Goal: Information Seeking & Learning: Understand process/instructions

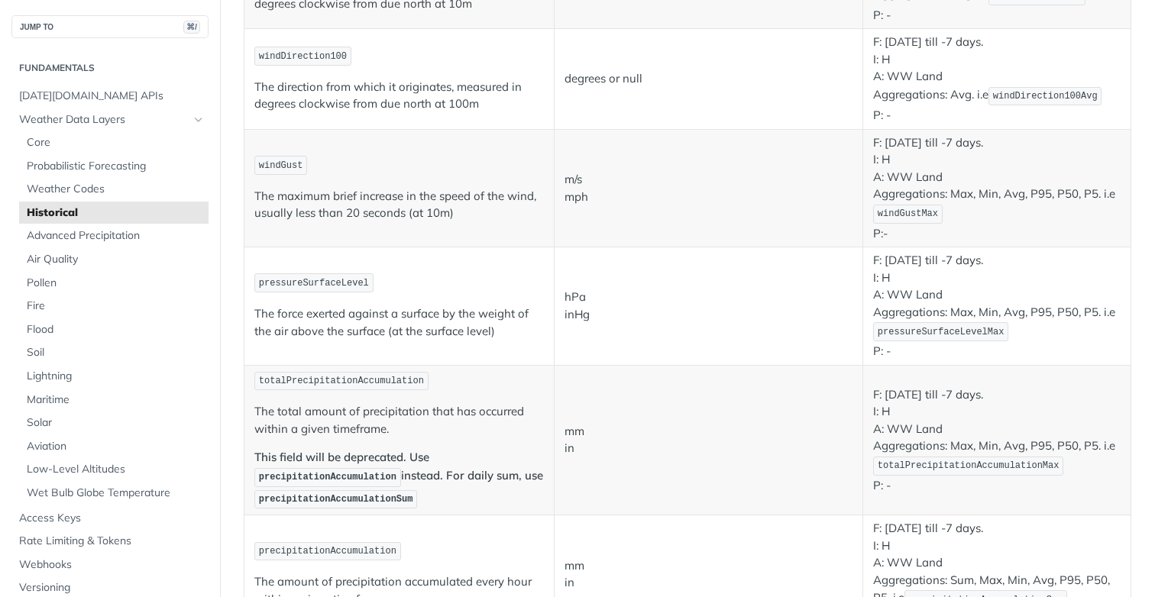
scroll to position [974, 0]
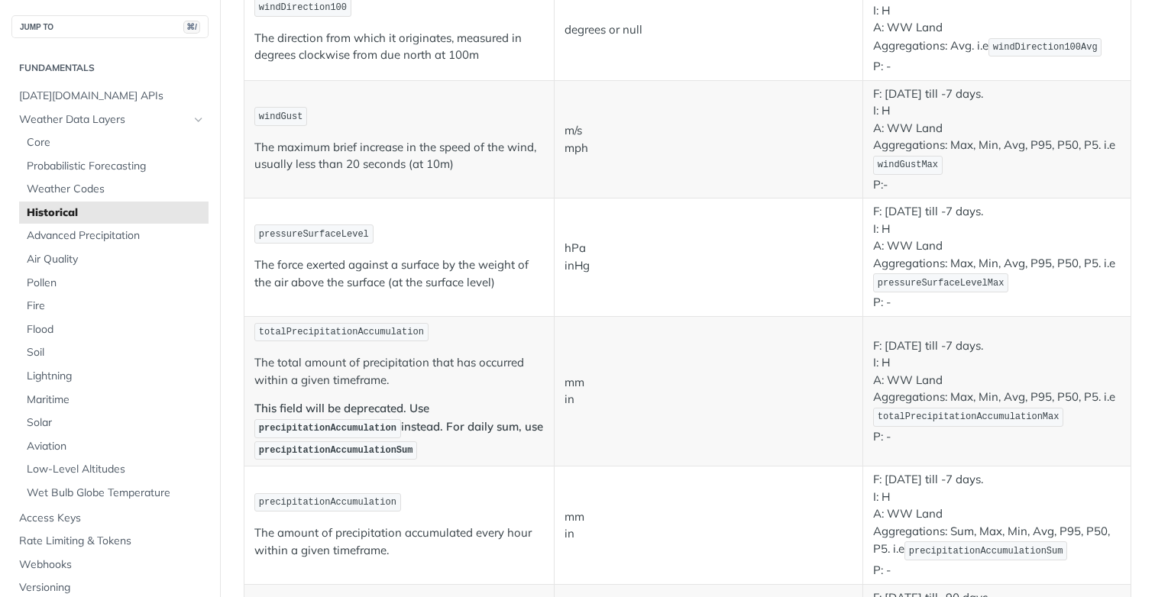
click at [710, 322] on td "mm in" at bounding box center [709, 391] width 309 height 151
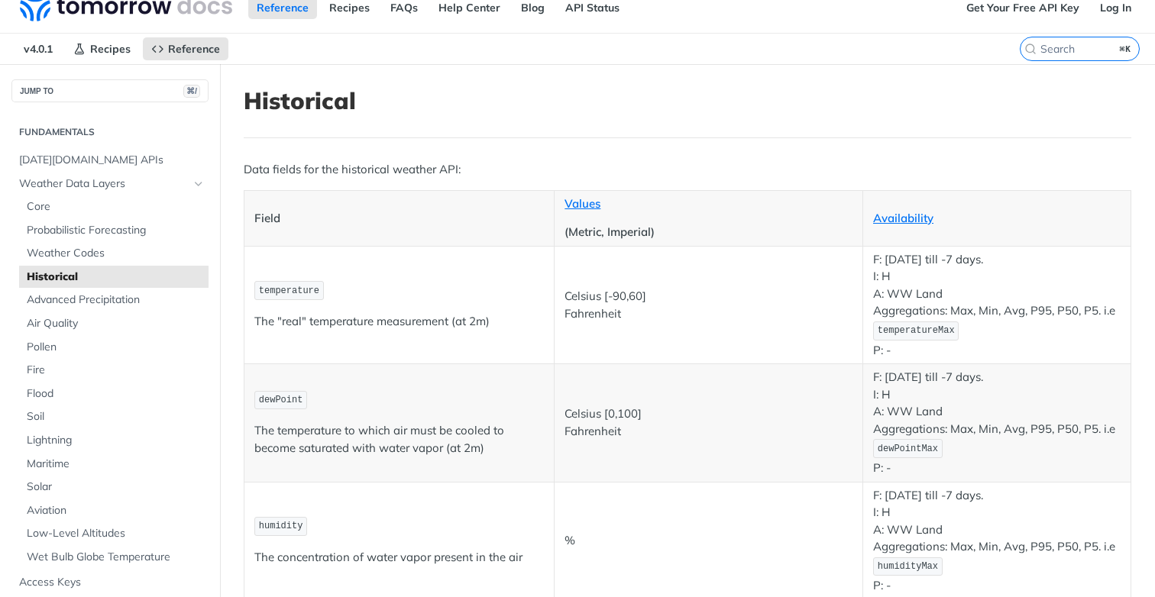
scroll to position [0, 0]
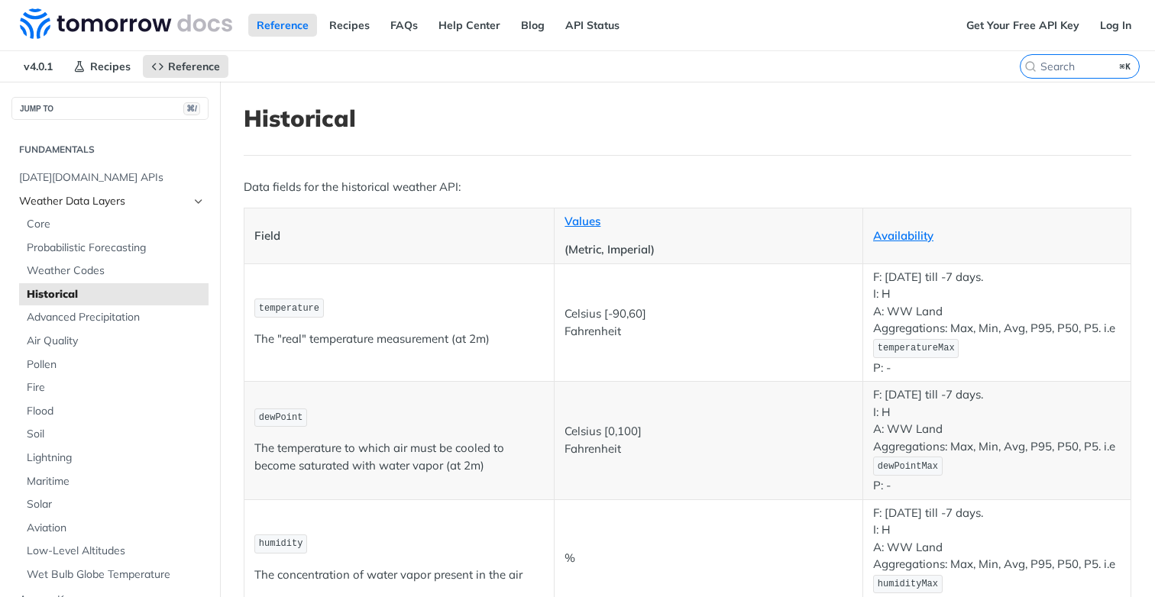
click at [63, 203] on span "Weather Data Layers" at bounding box center [104, 201] width 170 height 15
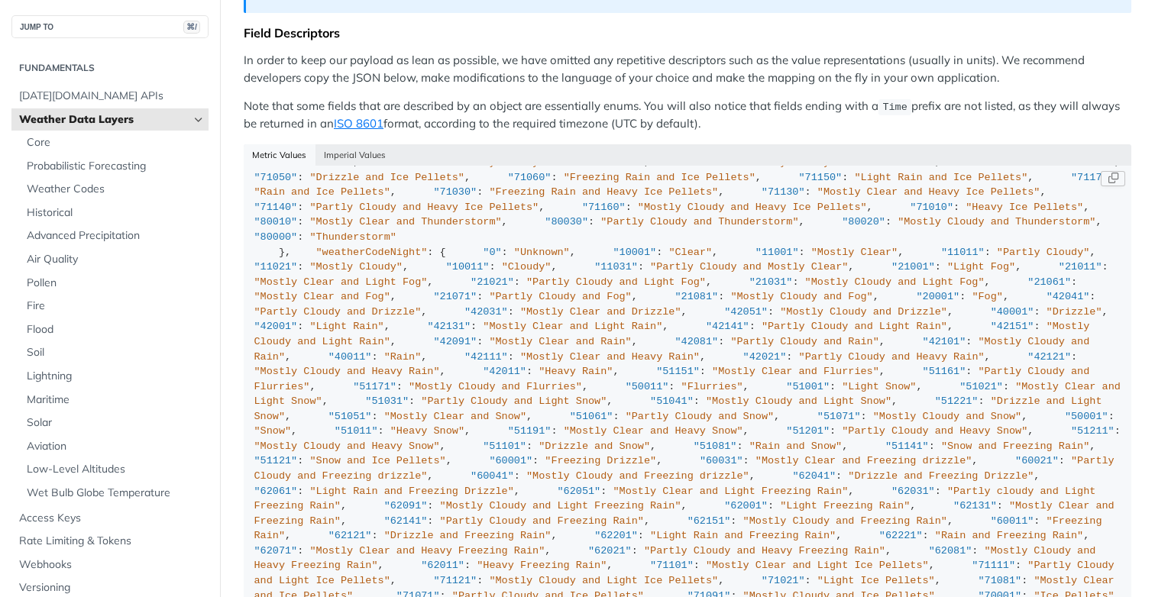
scroll to position [8903, 0]
click at [352, 486] on span ""Light Rain and Freezing Drizzle"" at bounding box center [411, 491] width 204 height 11
click at [342, 145] on button "Imperial Values" at bounding box center [355, 154] width 79 height 21
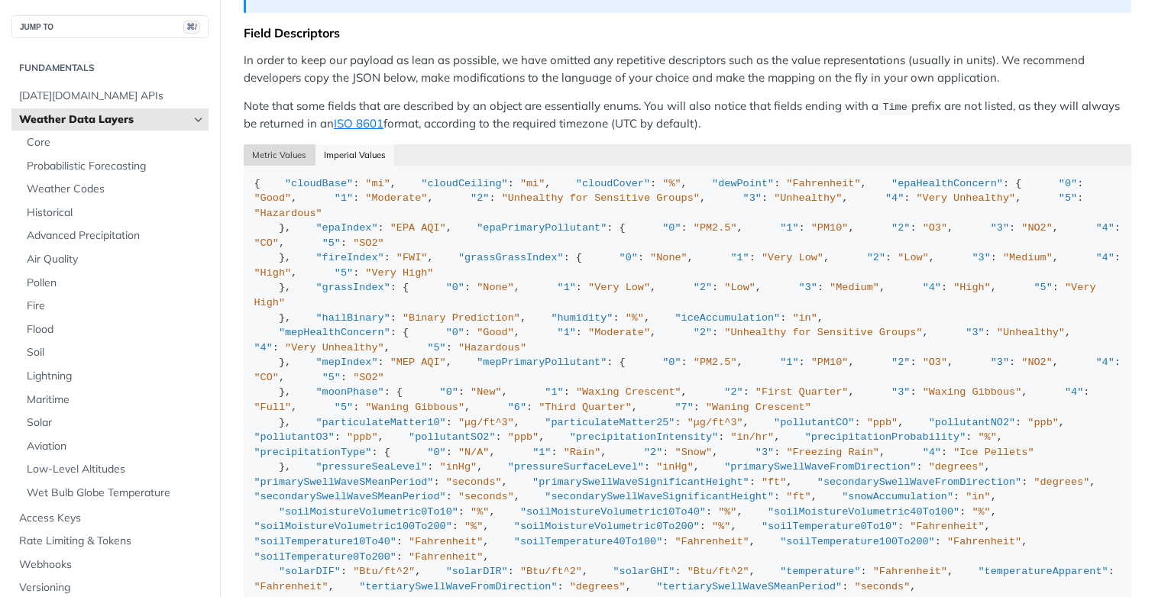
click at [290, 144] on button "Metric Values" at bounding box center [280, 154] width 72 height 21
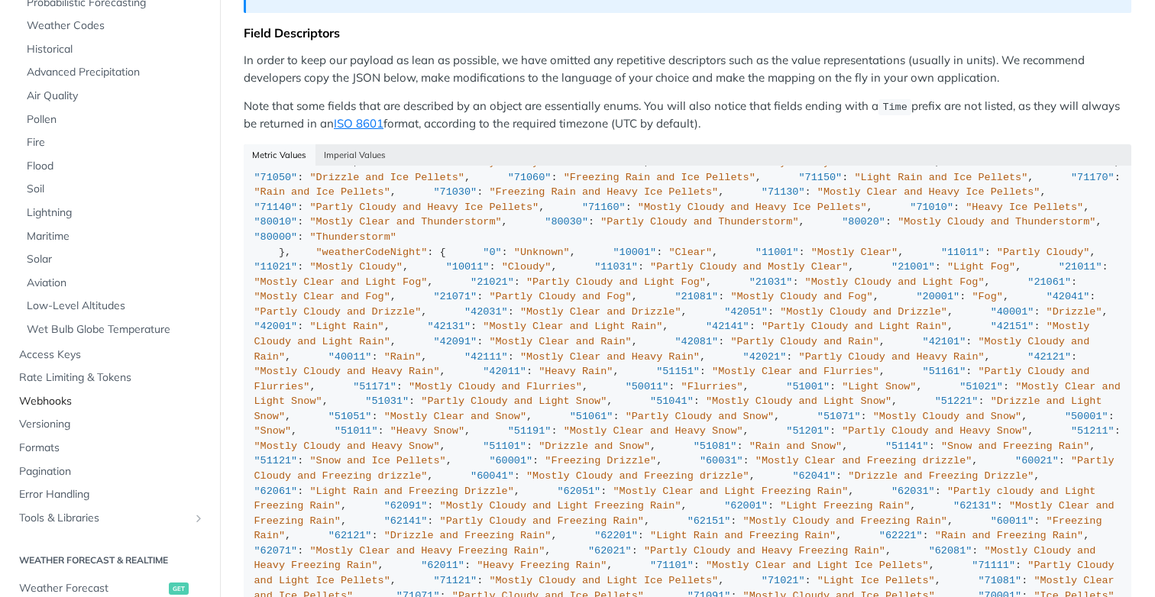
scroll to position [164, 0]
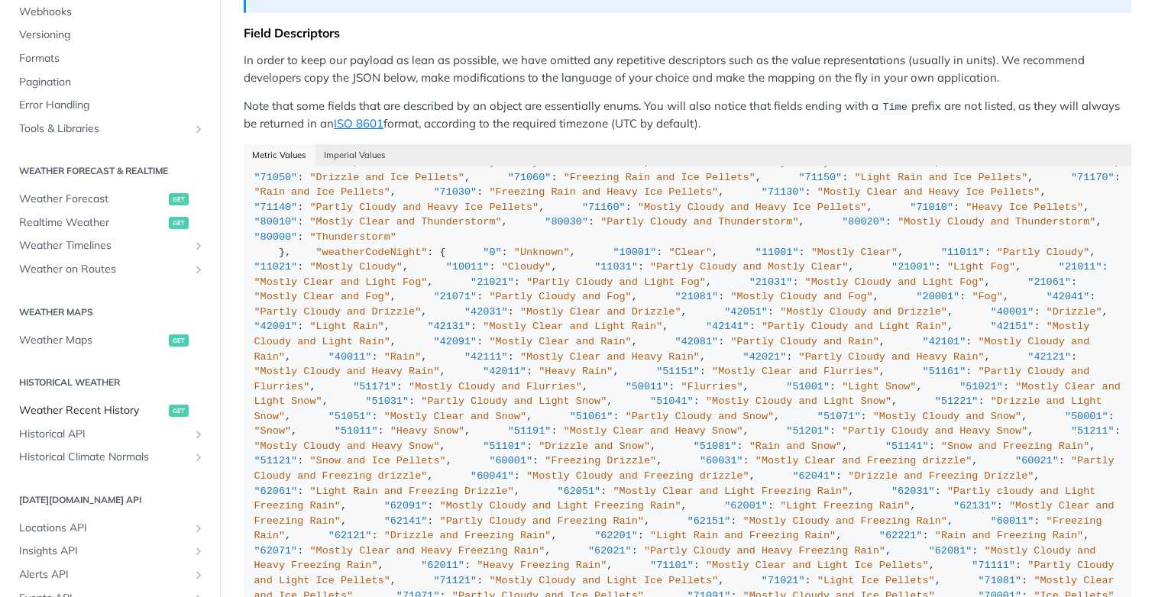
click at [115, 413] on span "Weather Recent History" at bounding box center [92, 410] width 146 height 15
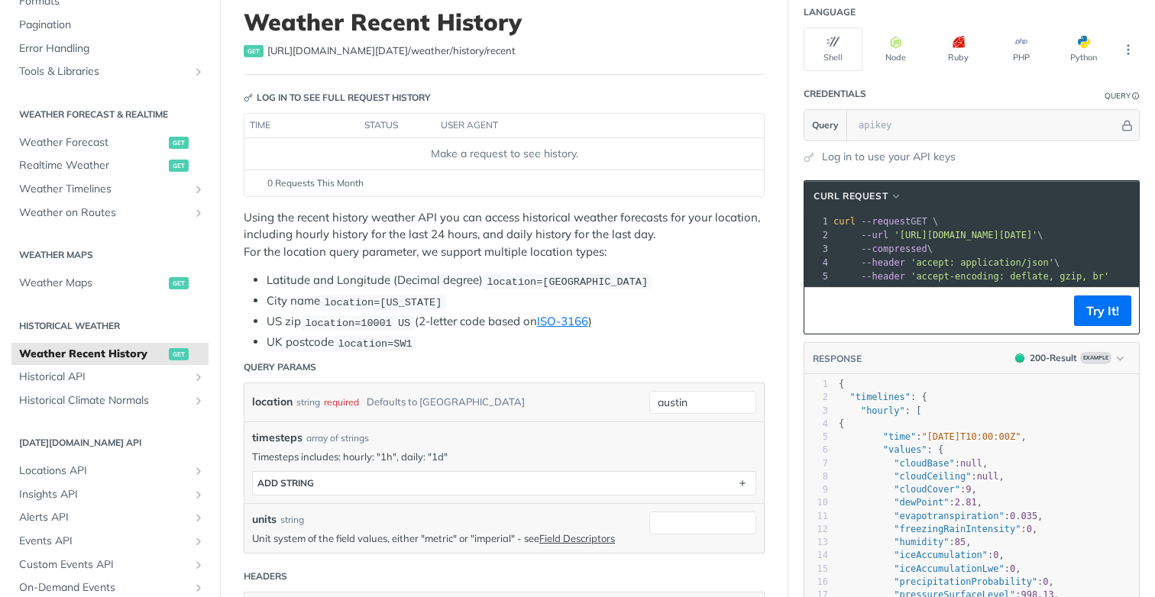
scroll to position [99, 0]
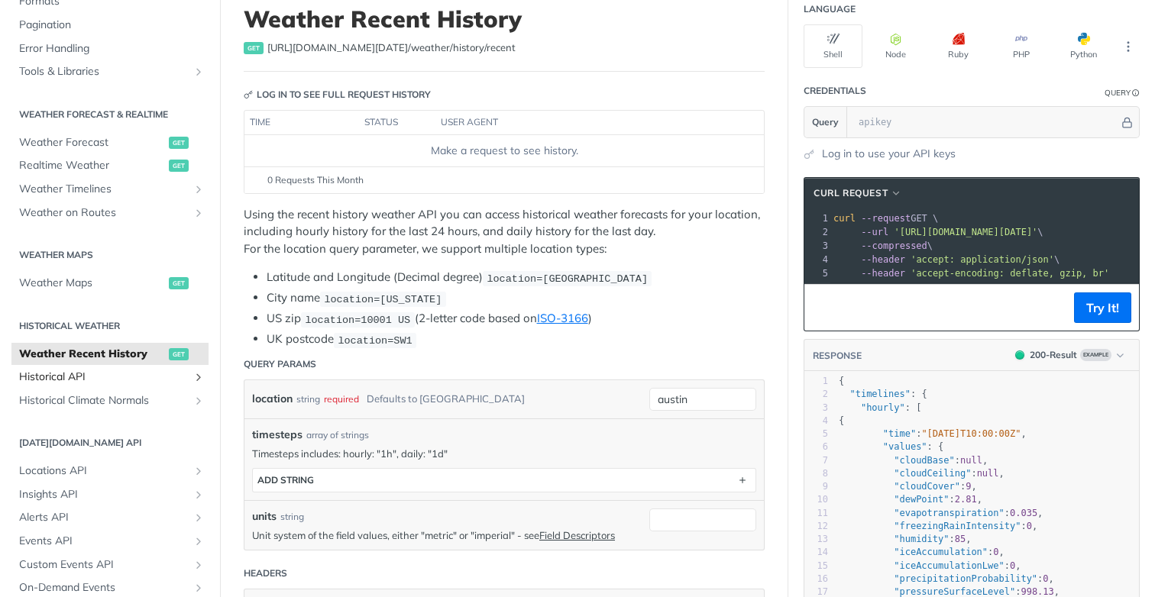
click at [102, 375] on span "Historical API" at bounding box center [104, 377] width 170 height 15
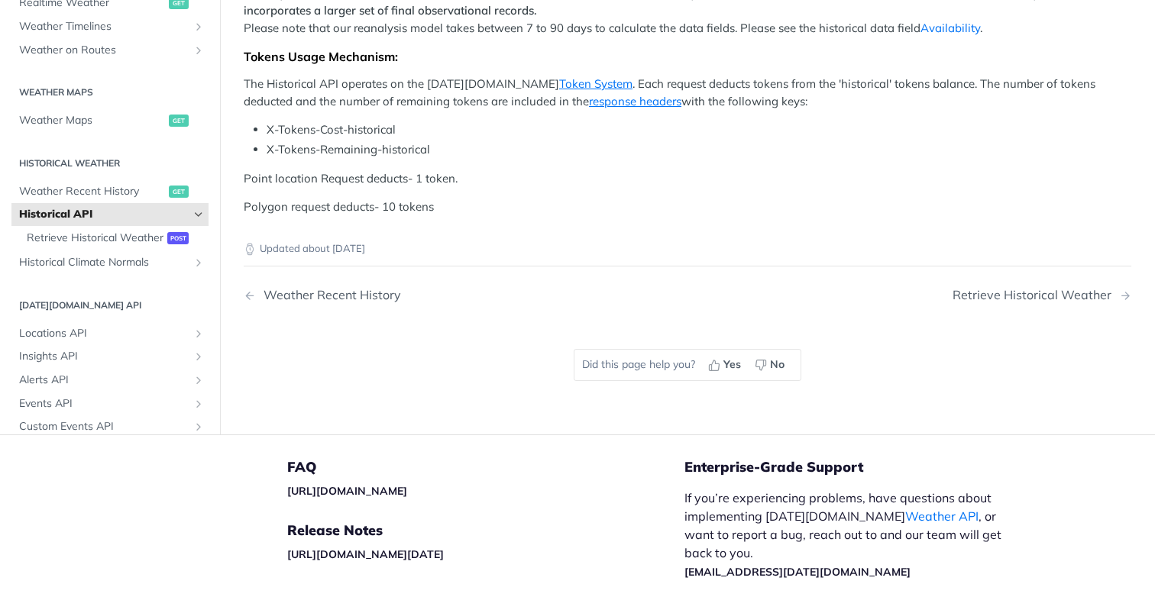
scroll to position [510, 0]
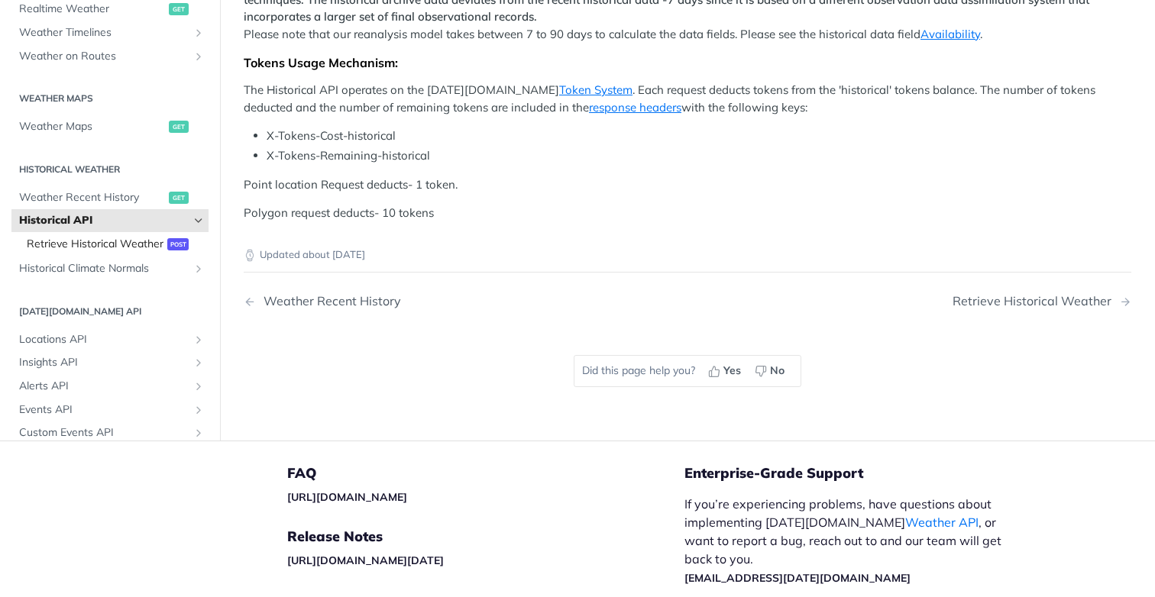
click at [87, 251] on span "Retrieve Historical Weather" at bounding box center [95, 243] width 137 height 15
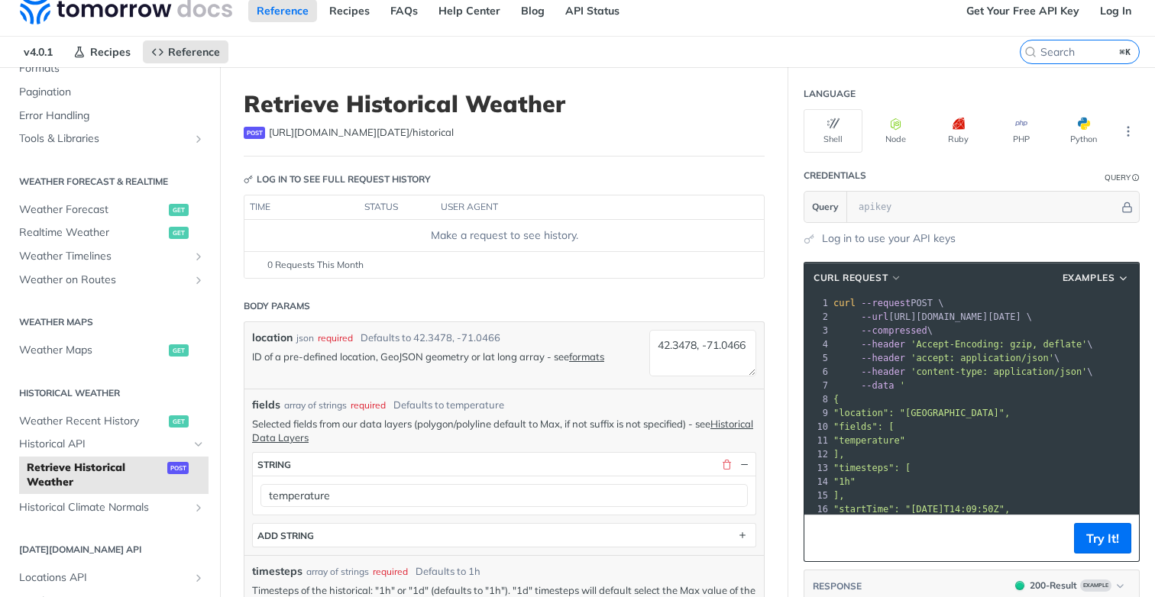
scroll to position [32, 0]
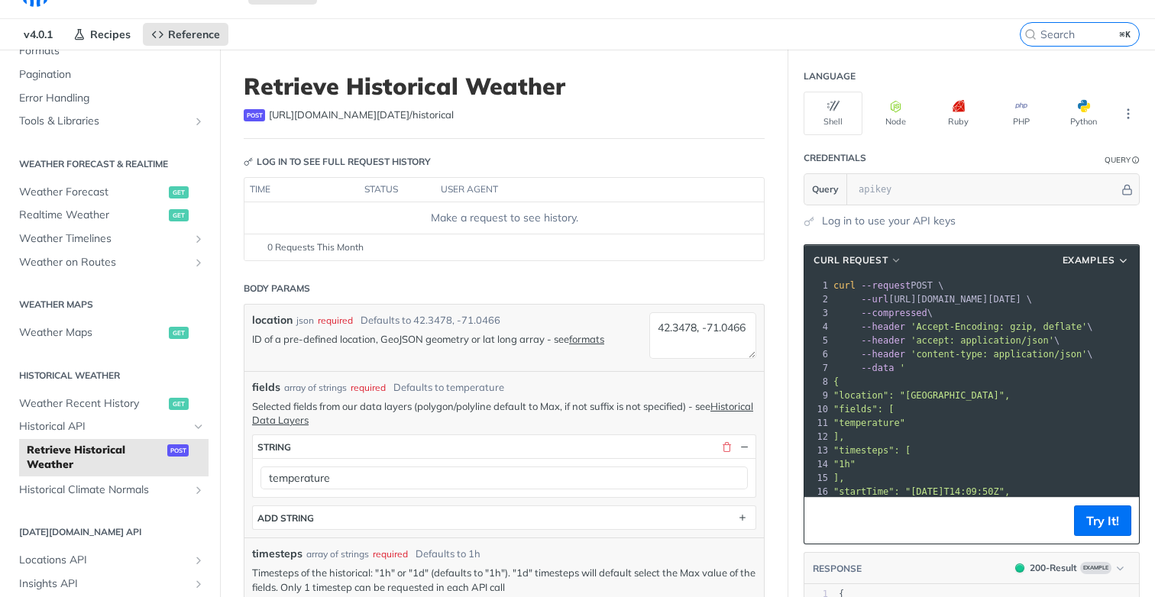
click at [987, 349] on span "'content-type: application/json'" at bounding box center [999, 354] width 176 height 11
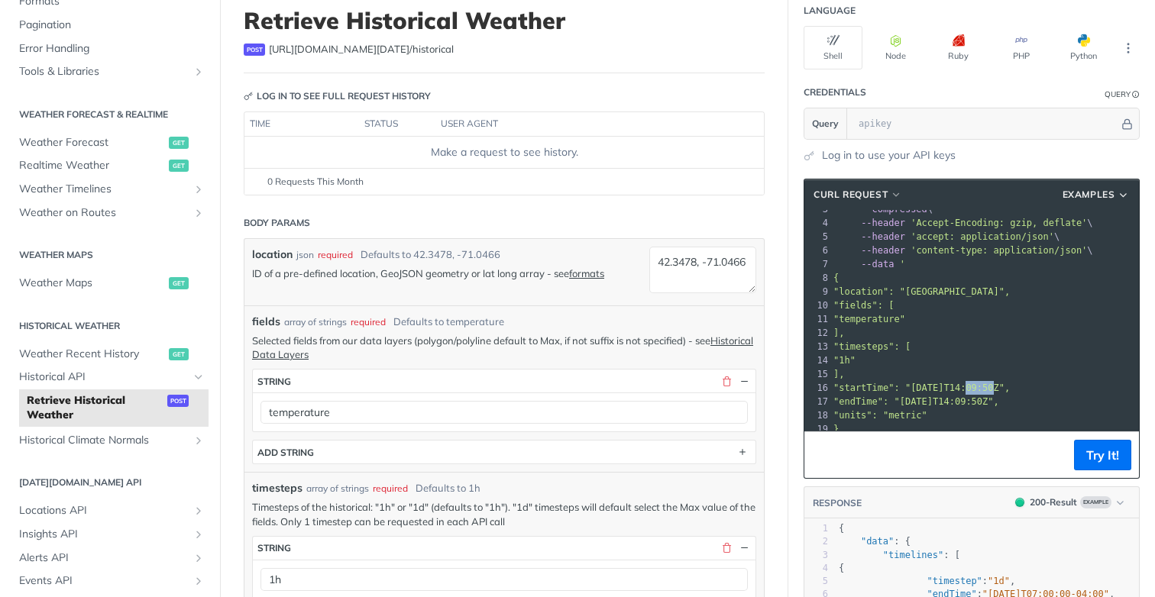
scroll to position [60, 0]
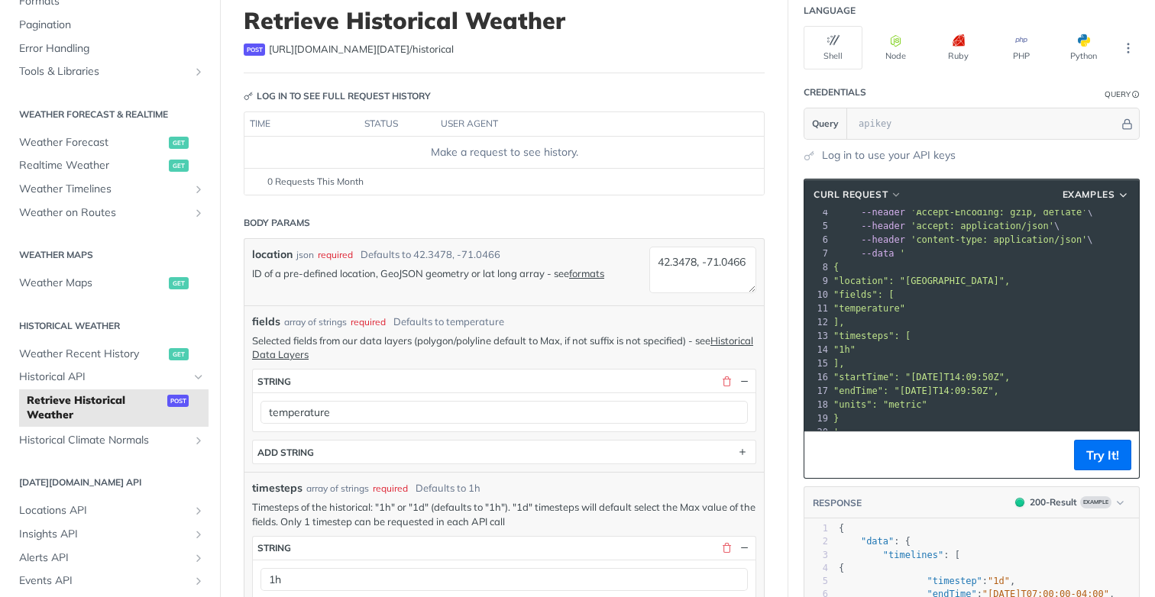
click at [855, 426] on pre "'" at bounding box center [985, 433] width 309 height 14
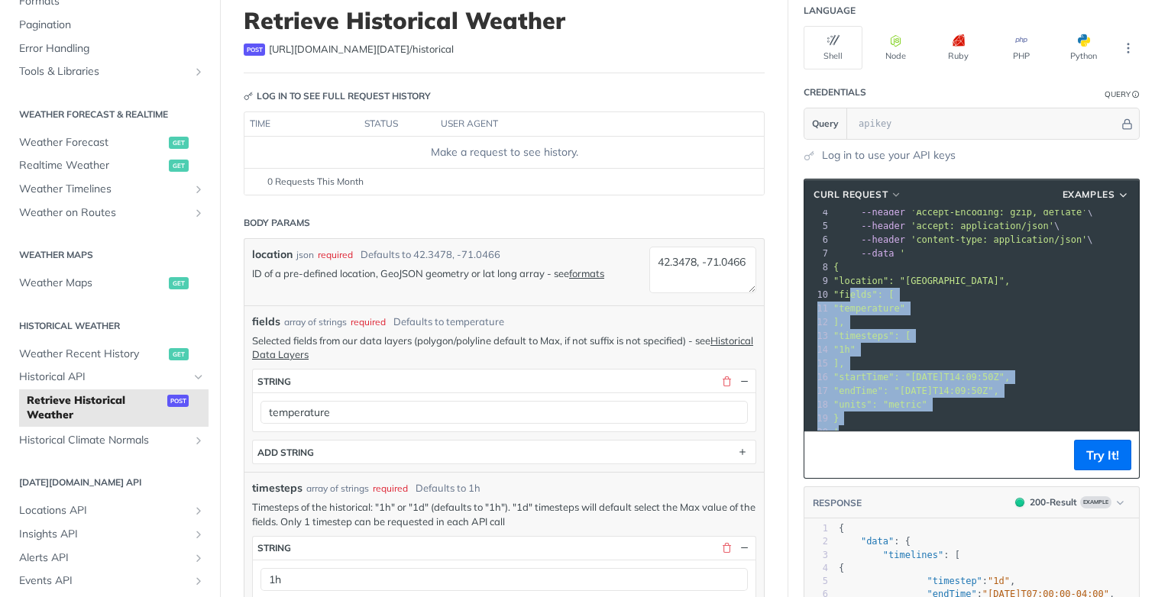
scroll to position [0, 0]
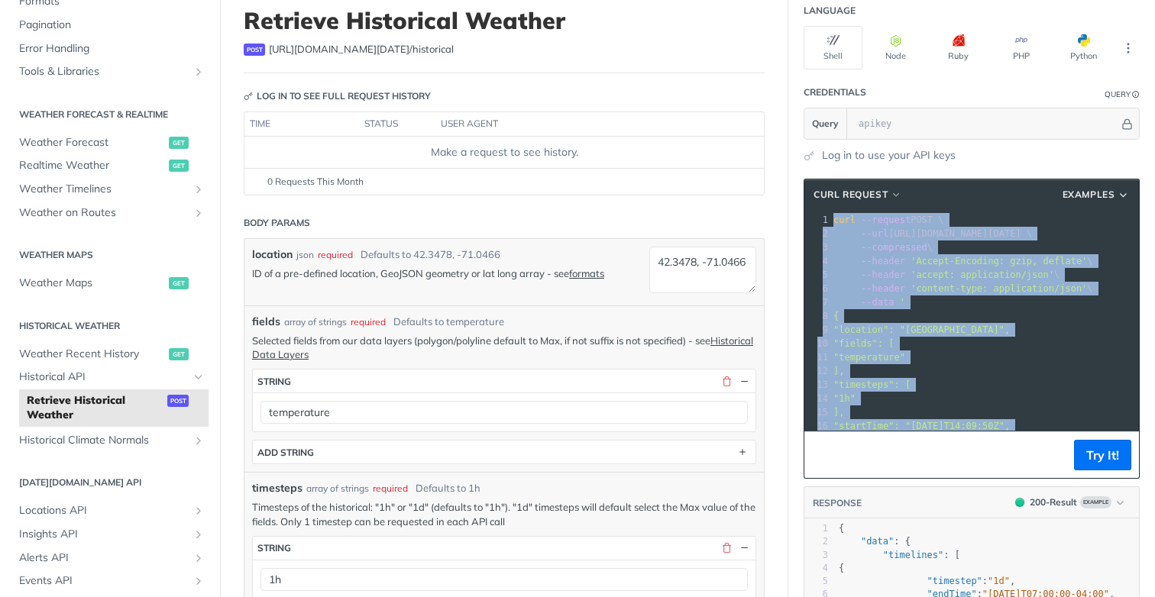
drag, startPoint x: 850, startPoint y: 420, endPoint x: 814, endPoint y: 219, distance: 205.0
click at [831, 219] on div "1 curl --request POST \ 2 --url [URL][DOMAIN_NAME][DATE] \ 3 --compressed \ 4 -…" at bounding box center [985, 350] width 309 height 275
click at [873, 197] on span "cURL Request" at bounding box center [851, 195] width 74 height 14
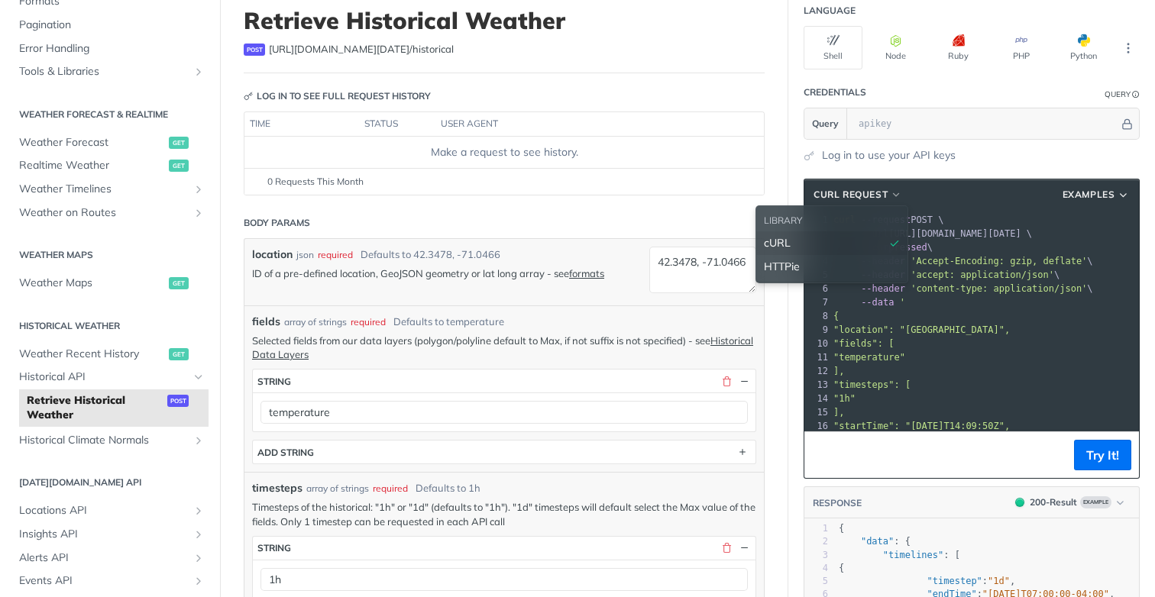
click at [953, 270] on span "'accept: application/json'" at bounding box center [983, 275] width 144 height 11
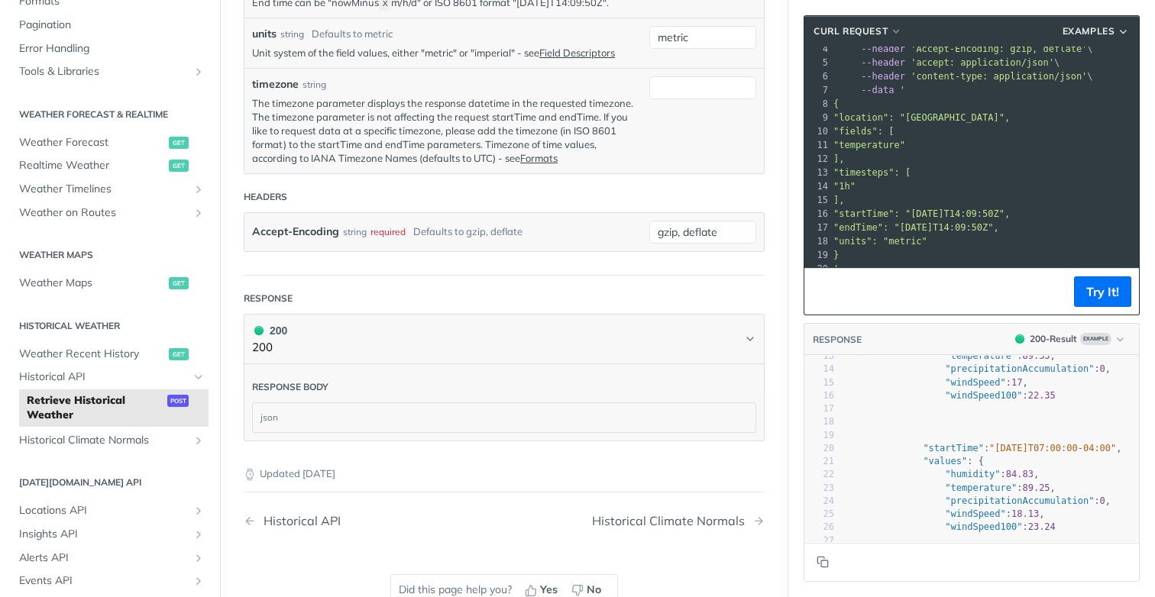
scroll to position [146, 0]
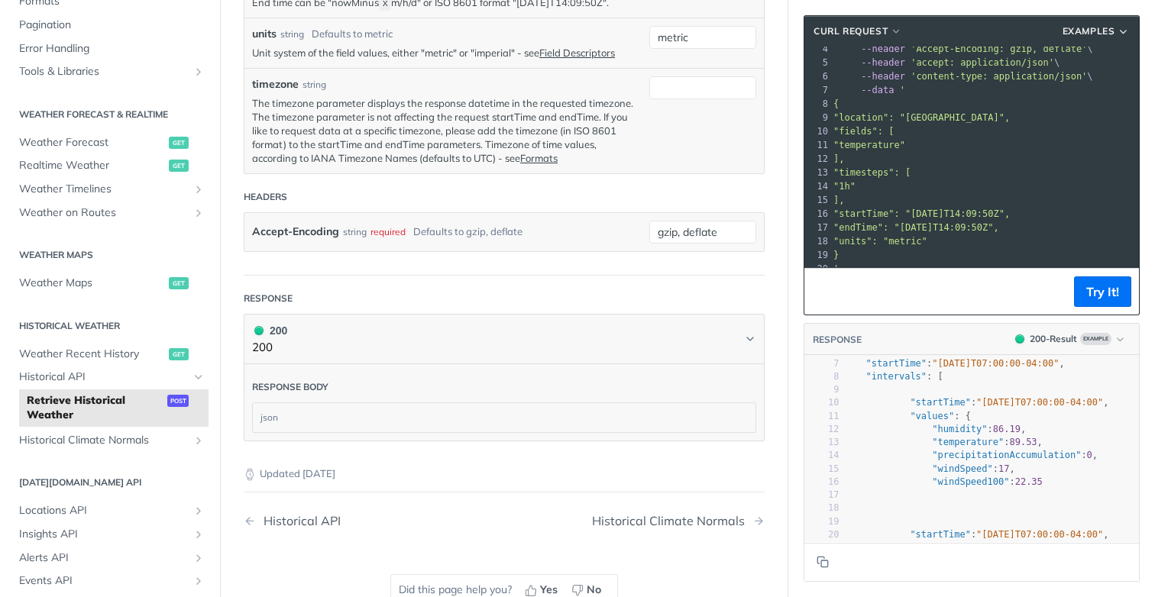
click at [961, 443] on span ""temperature"" at bounding box center [968, 442] width 72 height 11
click at [946, 455] on span ""precipitationAccumulation"" at bounding box center [1006, 455] width 149 height 11
type textarea "precipitationAccumulation"
click at [946, 455] on span ""precipitationAccumulation"" at bounding box center [1006, 455] width 149 height 11
click at [943, 453] on span ""precipitationAccumulation"" at bounding box center [1006, 455] width 149 height 11
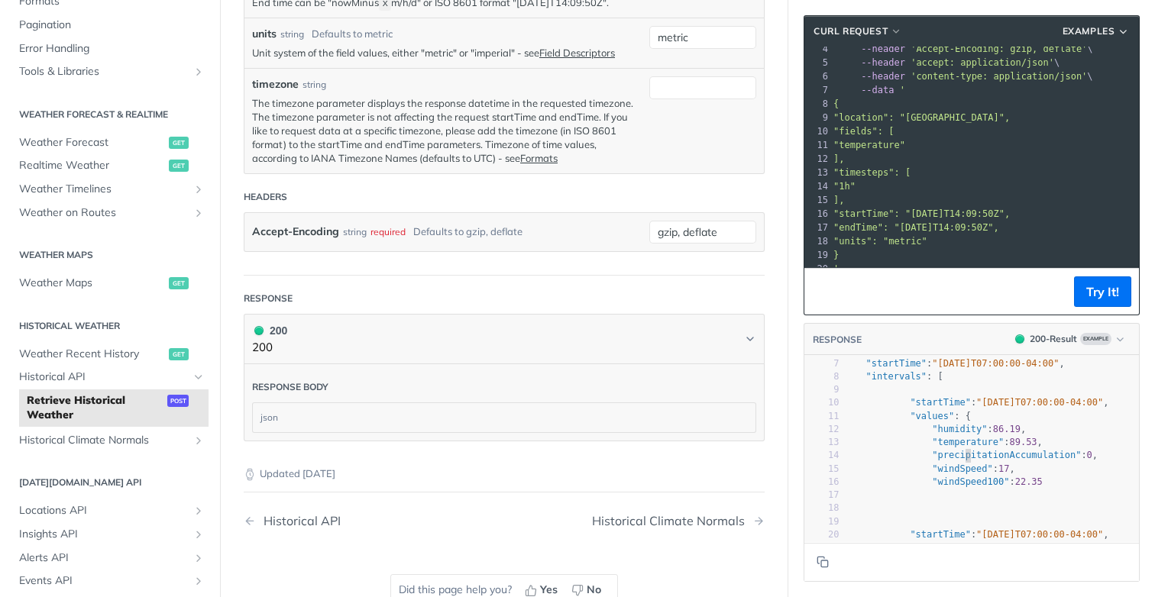
type textarea "precipitationAccumulation"
click at [943, 453] on span ""precipitationAccumulation"" at bounding box center [1006, 455] width 149 height 11
click at [955, 454] on span ""precipitationAccumulation"" at bounding box center [1006, 455] width 149 height 11
click at [954, 455] on span ""precipitationAccumulation"" at bounding box center [1006, 455] width 149 height 11
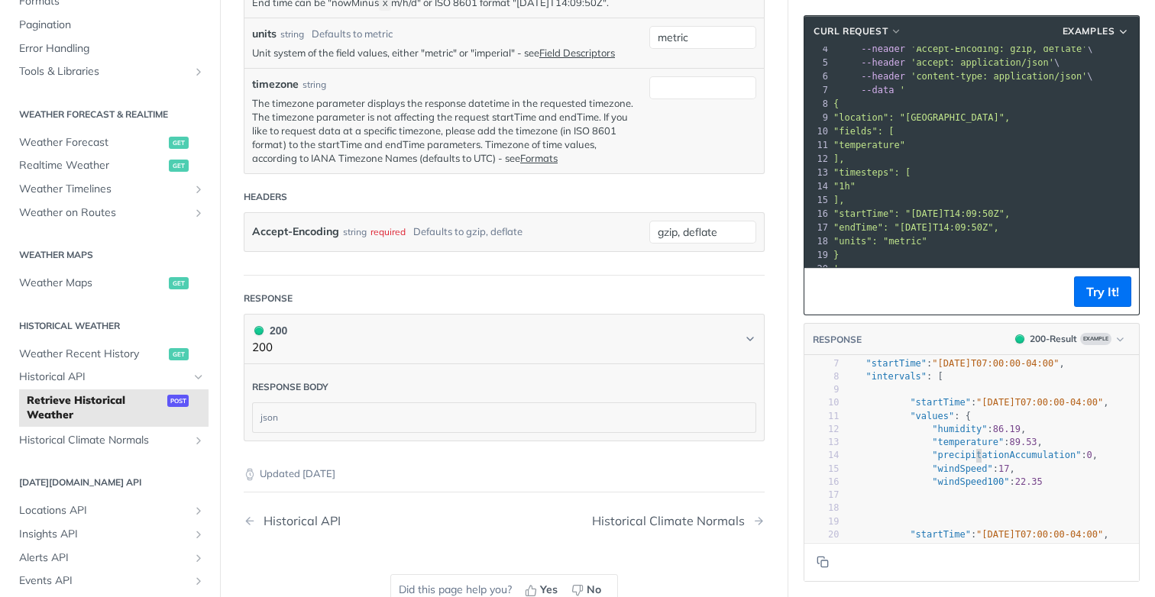
type textarea "precipitationAccumulation"
click at [954, 455] on span ""precipitationAccumulation"" at bounding box center [1006, 455] width 149 height 11
click at [951, 454] on span ""precipitationAccumulation"" at bounding box center [1006, 455] width 149 height 11
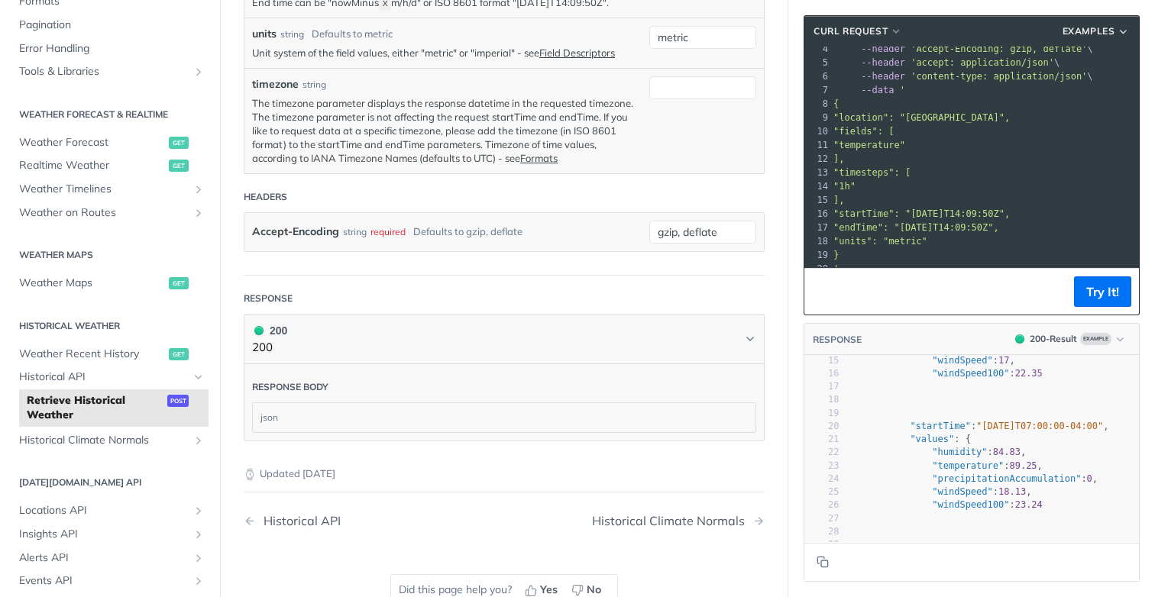
click at [932, 450] on span ""humidity"" at bounding box center [959, 452] width 55 height 11
click at [932, 451] on span ""humidity"" at bounding box center [959, 452] width 55 height 11
type textarea "humidity"
click at [932, 451] on span ""humidity"" at bounding box center [959, 452] width 55 height 11
click at [939, 460] on pre ""temperature" : 89.25 ," at bounding box center [957, 466] width 364 height 13
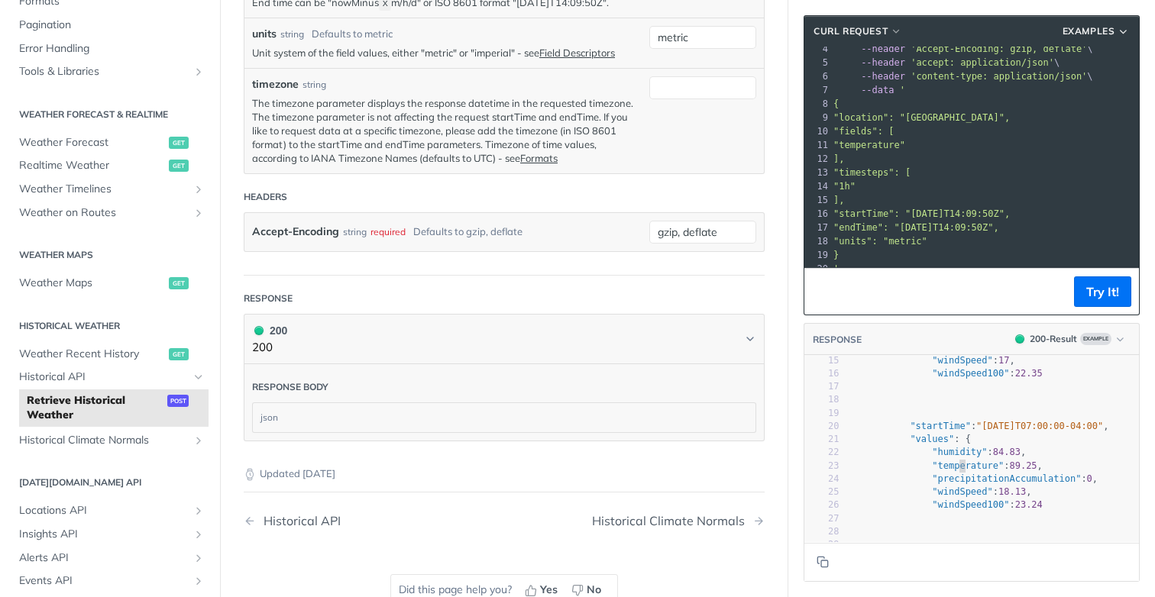
type textarea "temperature"
click at [939, 460] on pre ""temperature" : 89.25 ," at bounding box center [957, 466] width 364 height 13
click at [934, 460] on pre ""temperature" : 89.25 ," at bounding box center [957, 466] width 364 height 13
type textarea "temperature"
click at [934, 460] on pre ""temperature" : 89.25 ," at bounding box center [957, 466] width 364 height 13
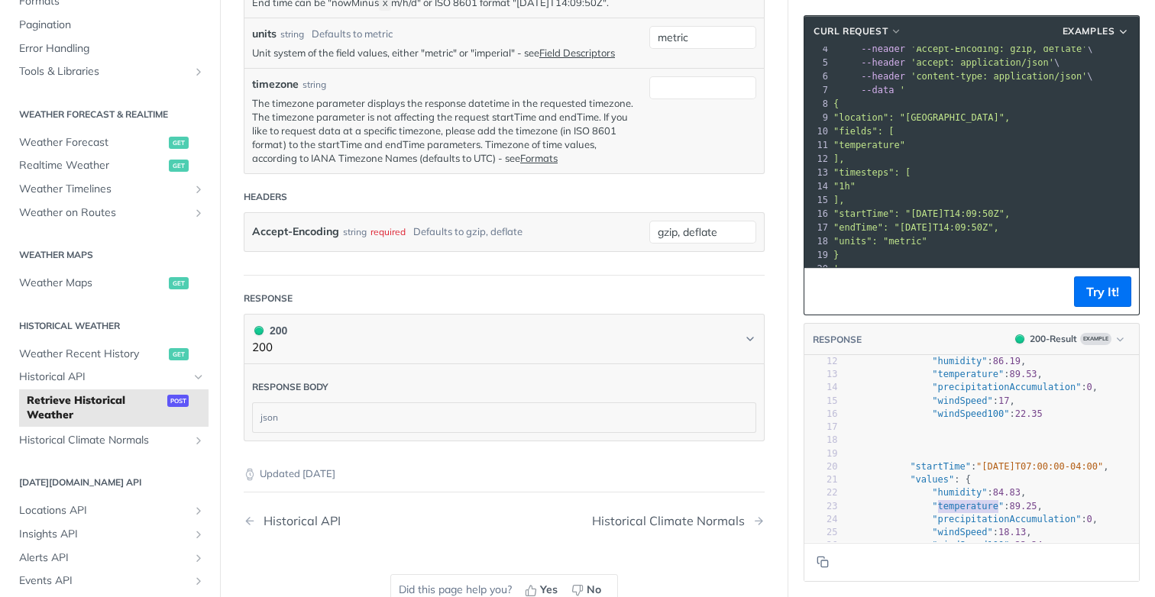
click at [934, 459] on pre "{" at bounding box center [957, 454] width 364 height 13
click at [934, 461] on span ""startTime"" at bounding box center [940, 466] width 60 height 11
type textarea "startTime"
click at [934, 461] on span ""startTime"" at bounding box center [940, 466] width 60 height 11
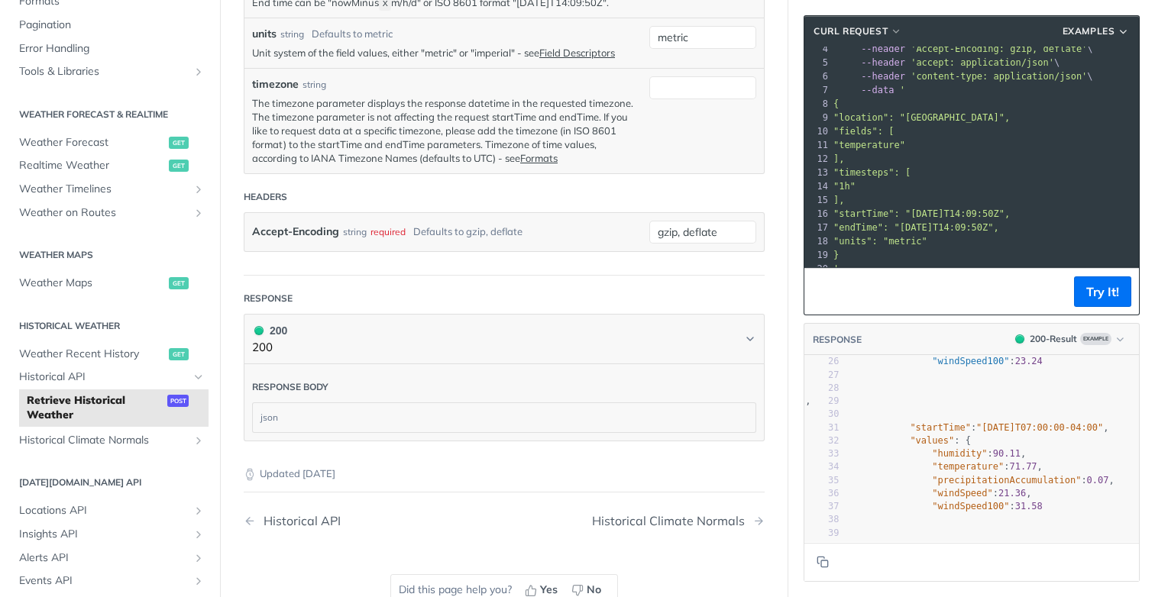
click at [945, 469] on span ""temperature"" at bounding box center [968, 466] width 72 height 11
type textarea "temperature"
click at [945, 469] on span ""temperature"" at bounding box center [968, 466] width 72 height 11
click at [941, 480] on span ""precipitationAccumulation"" at bounding box center [1006, 480] width 149 height 11
click at [941, 488] on span ""windSpeed"" at bounding box center [962, 493] width 60 height 11
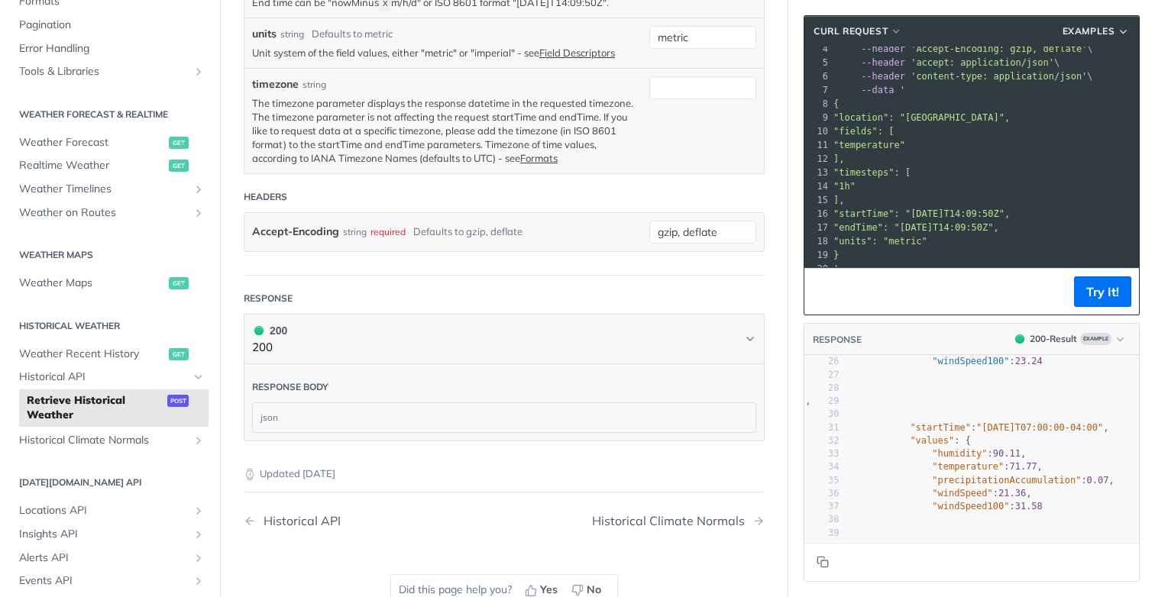
click at [941, 488] on span ""windSpeed"" at bounding box center [962, 493] width 60 height 11
type textarea "windSpeed"
click at [941, 488] on span ""windSpeed"" at bounding box center [962, 493] width 60 height 11
click at [934, 496] on span ""windSpeed"" at bounding box center [962, 493] width 60 height 11
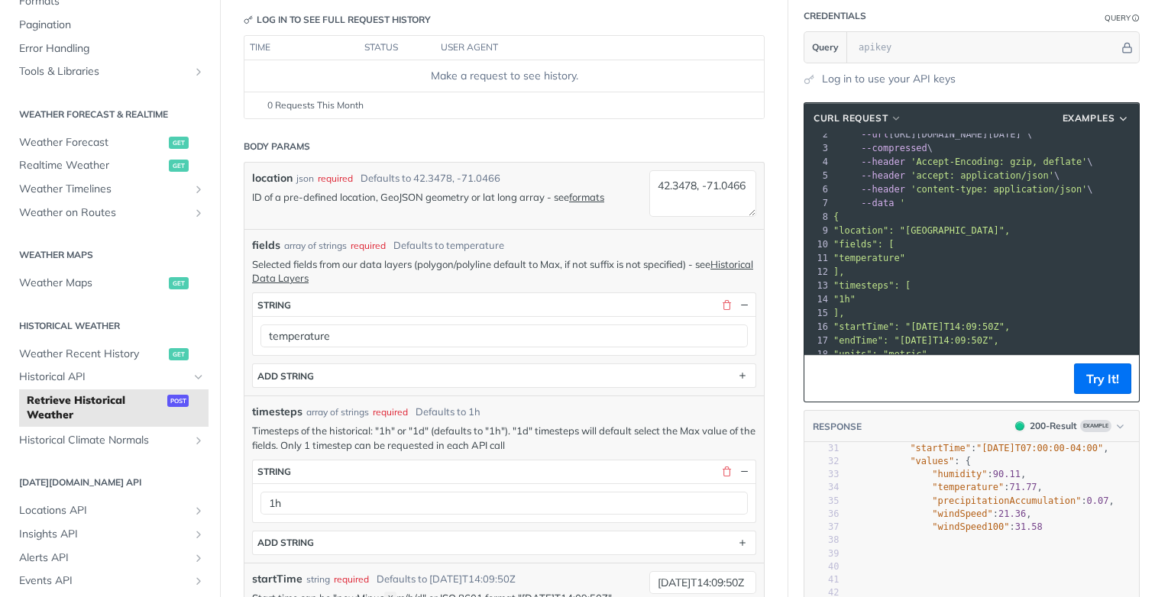
scroll to position [60, 0]
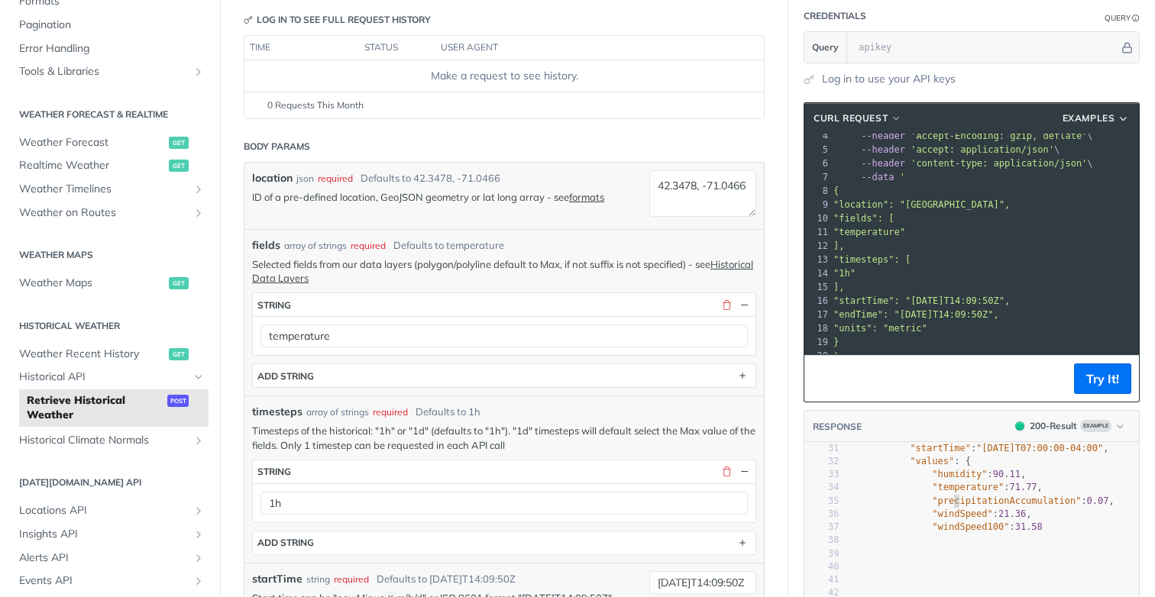
click at [932, 496] on span ""precipitationAccumulation"" at bounding box center [1006, 501] width 149 height 11
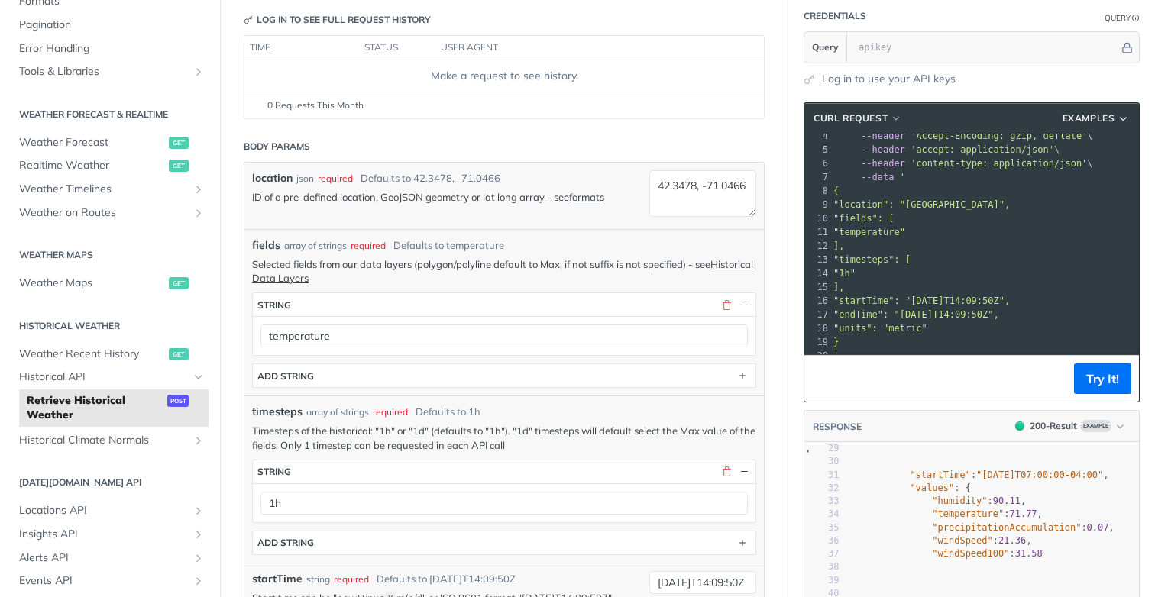
scroll to position [358, 0]
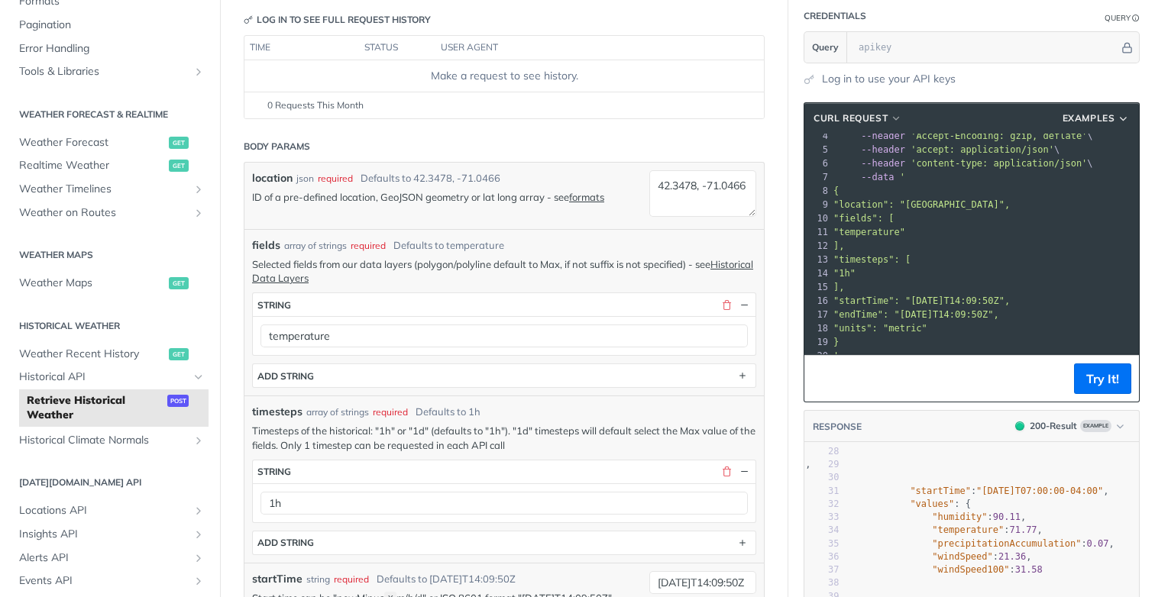
click at [896, 227] on span ""temperature"" at bounding box center [870, 232] width 72 height 11
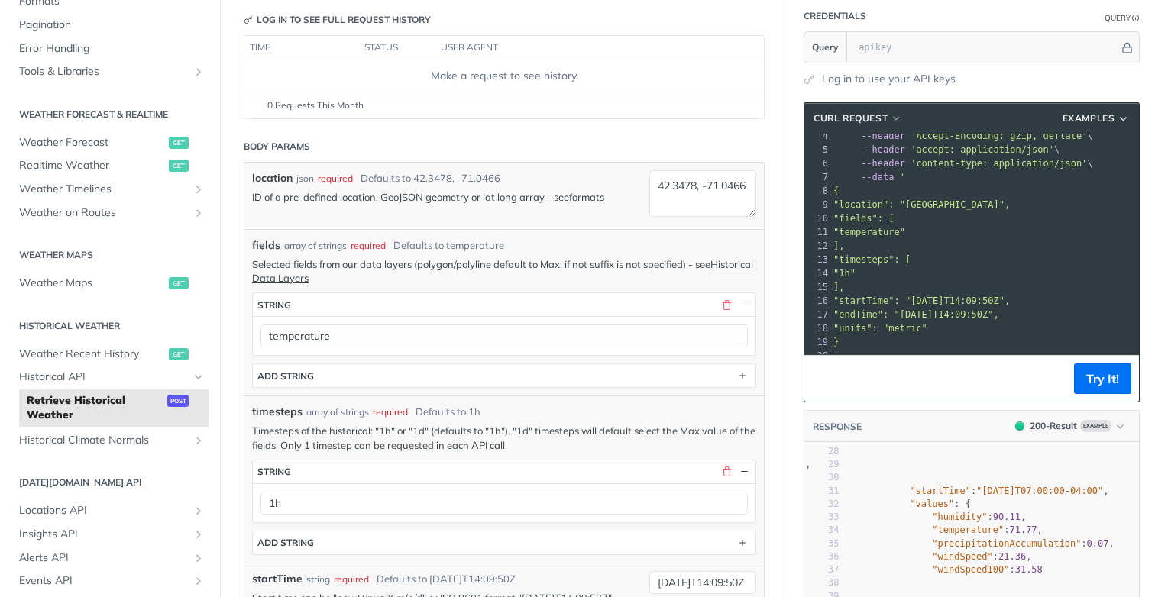
click at [896, 227] on span ""temperature"" at bounding box center [870, 232] width 72 height 11
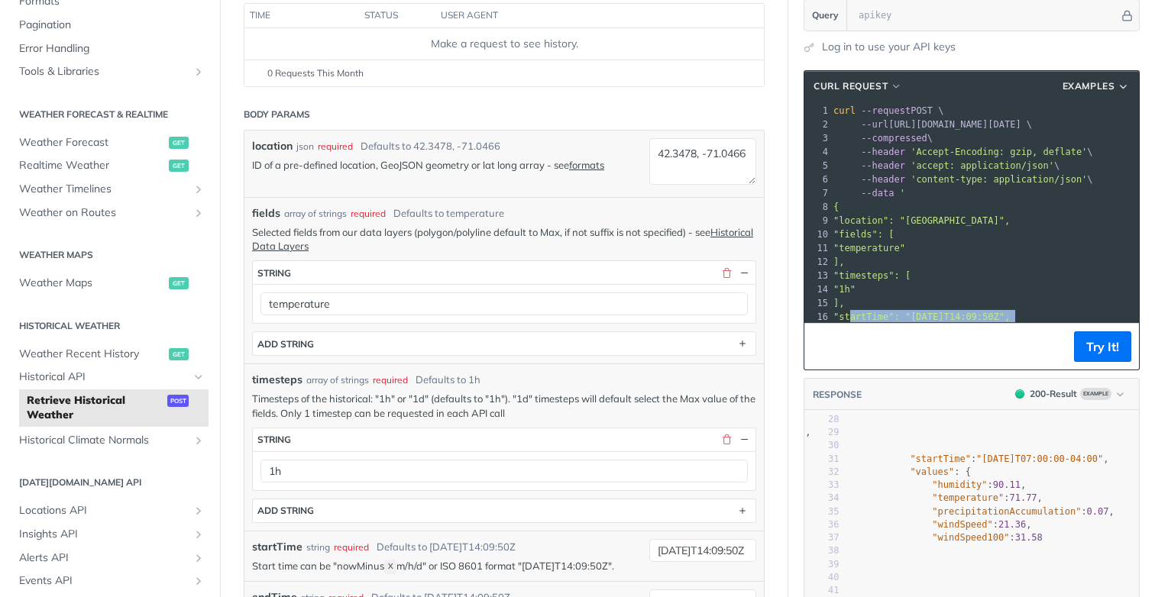
scroll to position [0, 0]
drag, startPoint x: 840, startPoint y: 306, endPoint x: 840, endPoint y: 259, distance: 47.4
click at [840, 259] on div "1 curl --request POST \ 2 --url [URL][DOMAIN_NAME][DATE] \ 3 --compressed \ 4 -…" at bounding box center [985, 242] width 309 height 275
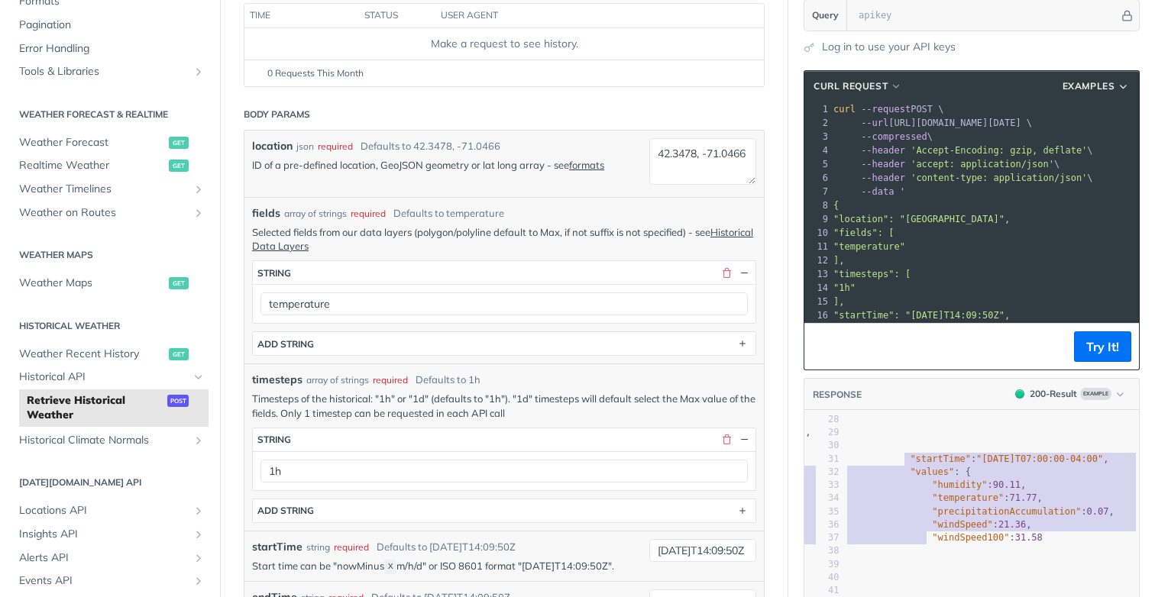
type textarea ""startTime": "[DATE]T07:00:00-04:00", "values": { "humidity": 90.11, "temperatu…"
drag, startPoint x: 880, startPoint y: 455, endPoint x: 907, endPoint y: 553, distance: 102.1
click at [907, 553] on div "1 { 2 "data" : { 3 "timelines" : [ 4 { 5 "timestep" : "1d" , 6 "endTime" : "[DA…" at bounding box center [957, 347] width 364 height 580
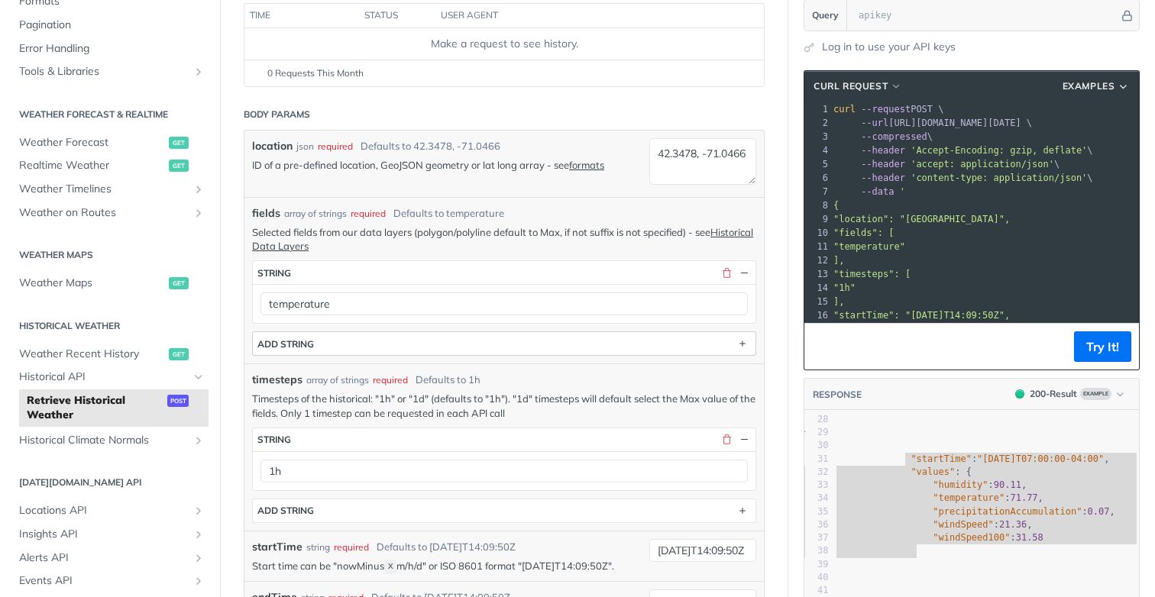
scroll to position [0, 0]
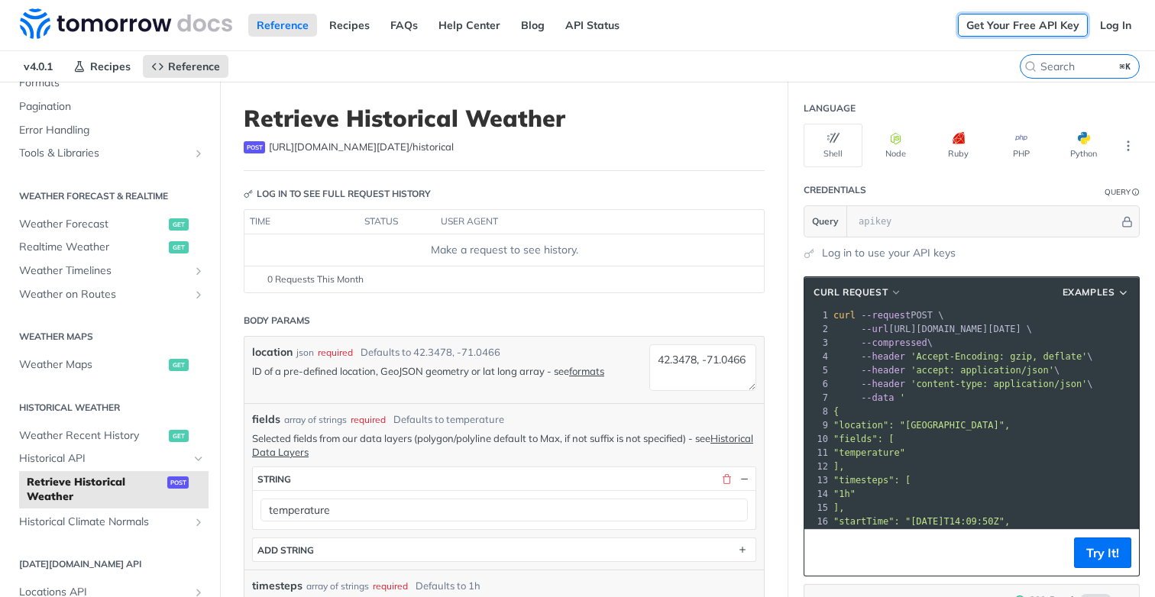
click at [976, 22] on link "Get Your Free API Key" at bounding box center [1023, 25] width 130 height 23
click at [919, 365] on span "'accept: application/json'" at bounding box center [983, 370] width 144 height 11
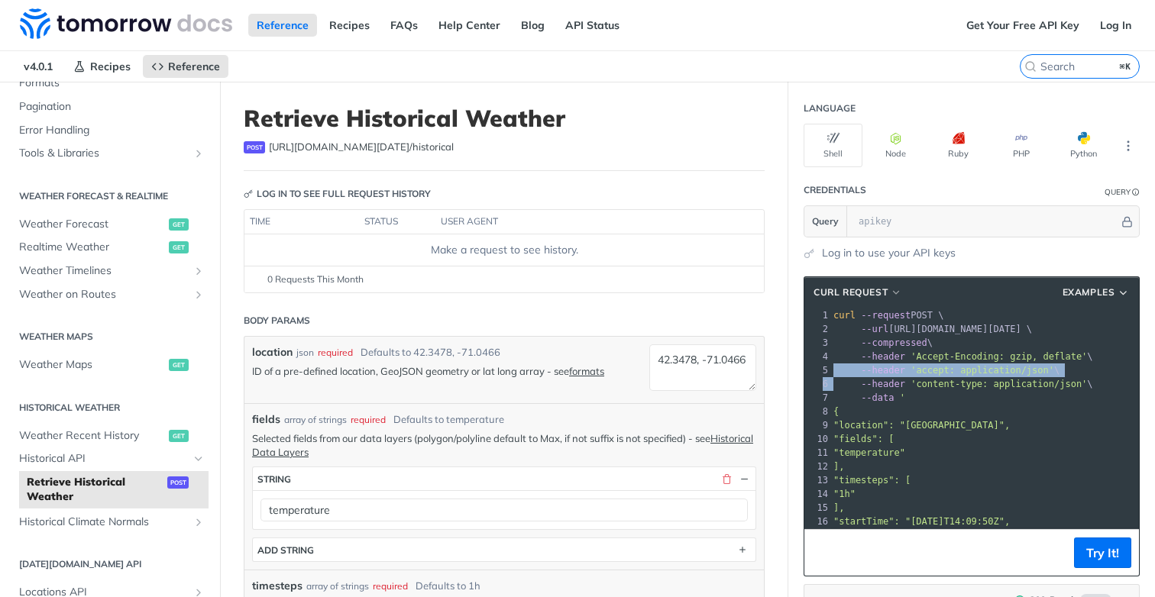
click at [919, 365] on span "'accept: application/json'" at bounding box center [983, 370] width 144 height 11
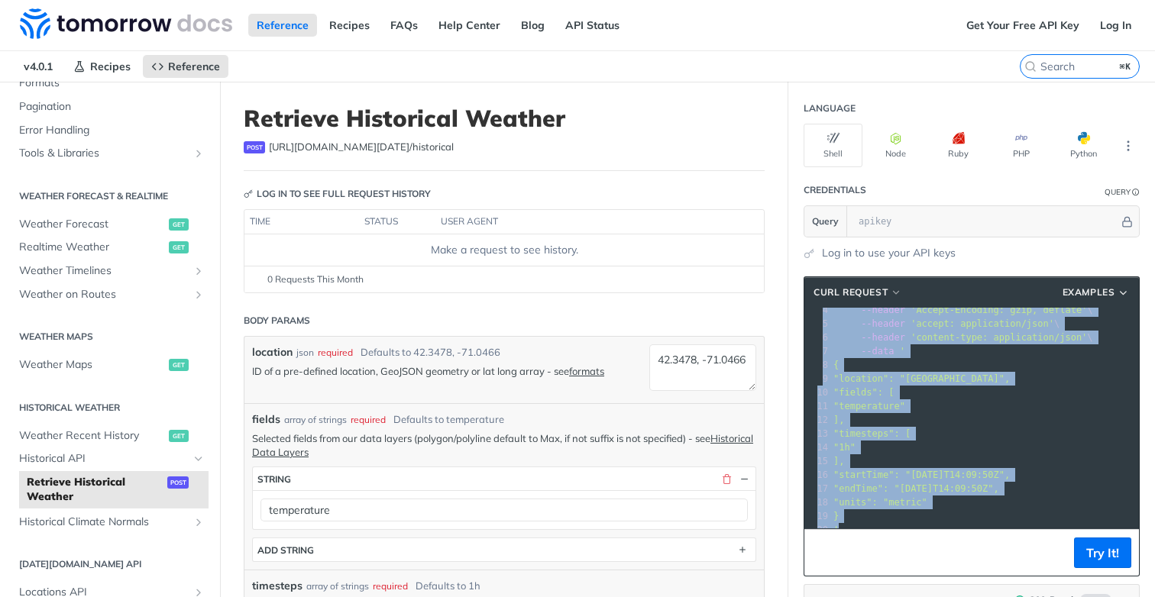
copy div "curl --request POST \ 2 --url [URL][DOMAIN_NAME][DATE] \ 3 --compressed \ 4 --h…"
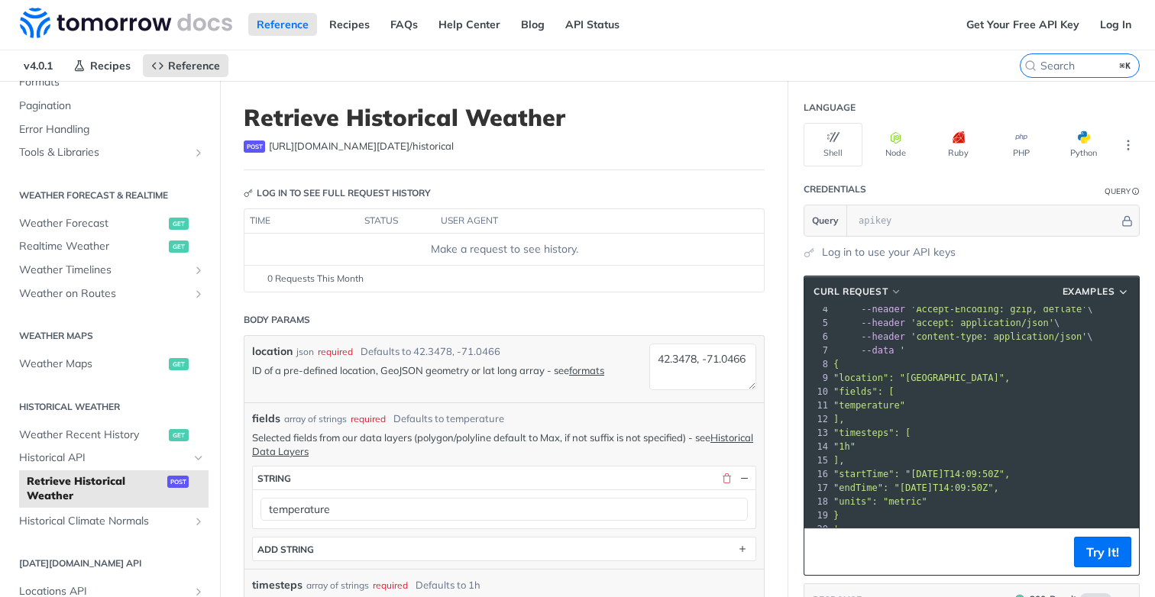
click at [911, 60] on nav "v4.0.1 Recipes Reference" at bounding box center [510, 65] width 1020 height 31
click at [94, 246] on span "Realtime Weather" at bounding box center [92, 246] width 146 height 15
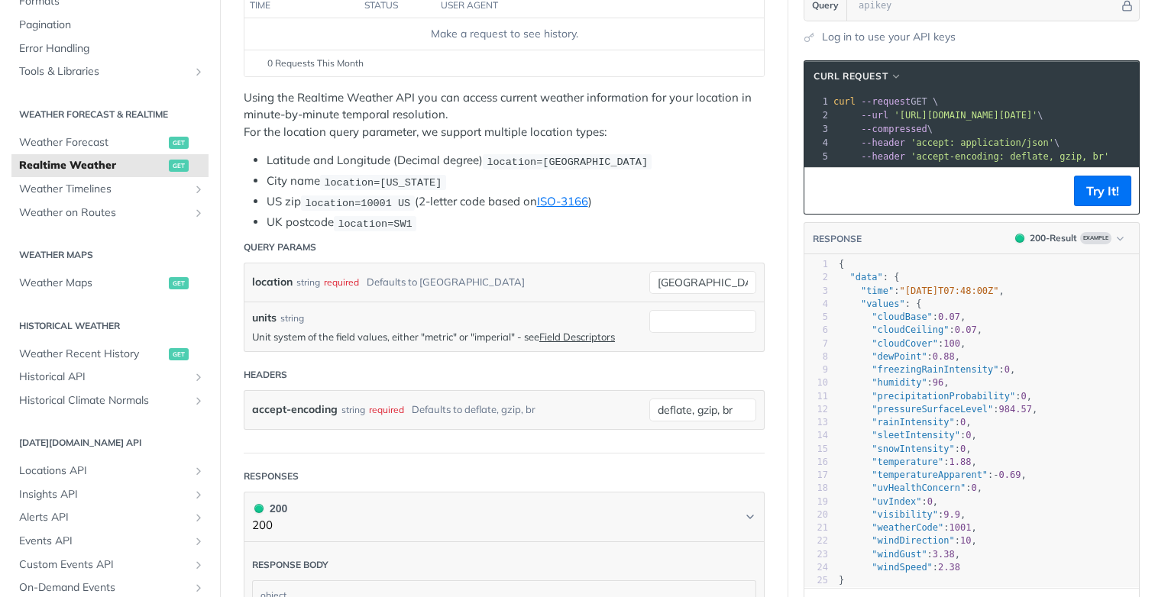
scroll to position [219, 0]
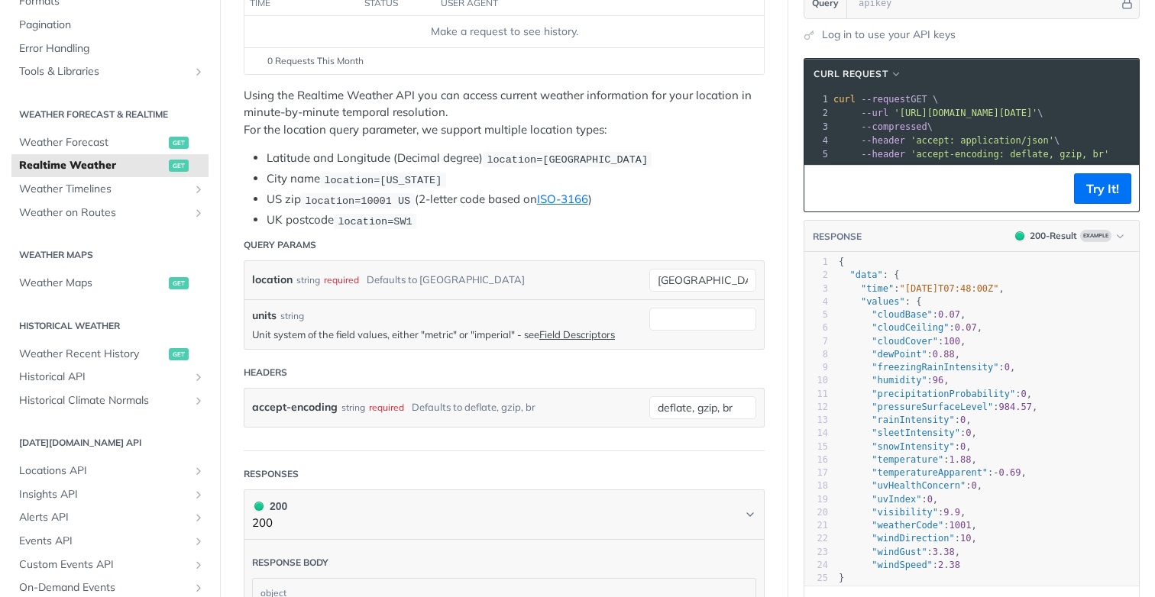
click at [727, 194] on li "US zip location=10001 [GEOGRAPHIC_DATA] (2-letter code based on ISO-3166 )" at bounding box center [516, 200] width 498 height 18
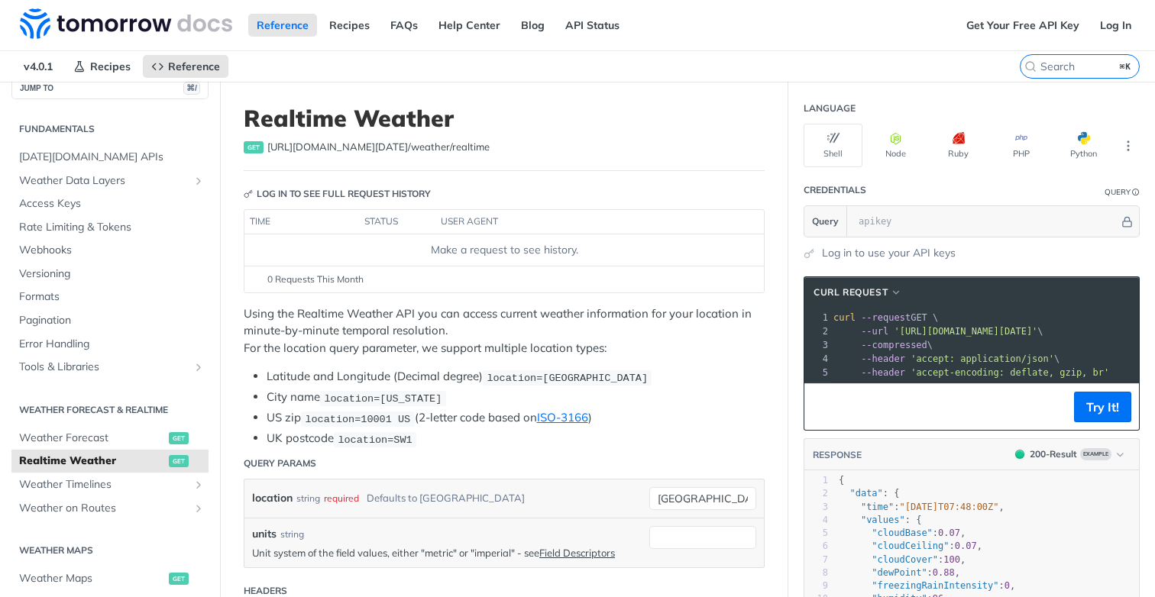
scroll to position [15, 0]
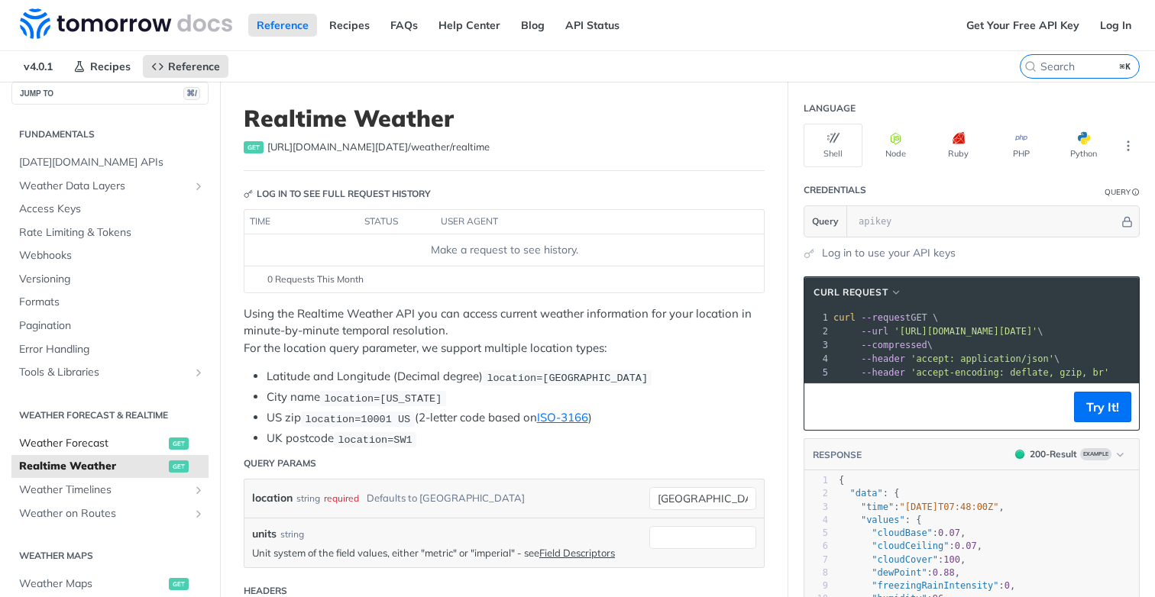
click at [86, 436] on span "Weather Forecast" at bounding box center [92, 443] width 146 height 15
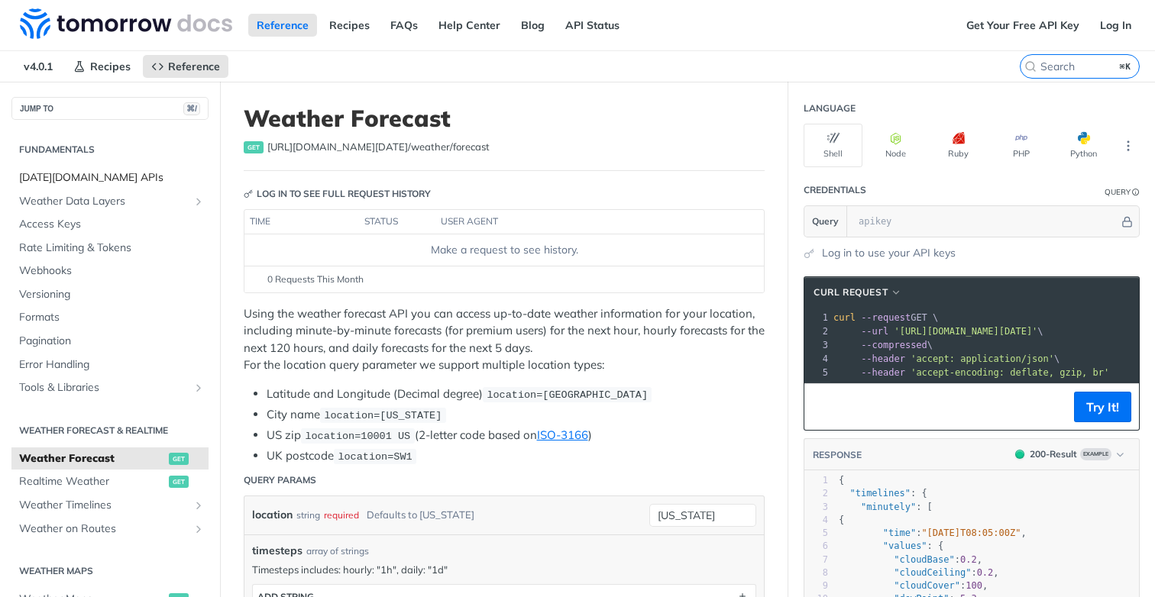
click at [103, 171] on span "[DATE][DOMAIN_NAME] APIs" at bounding box center [112, 177] width 186 height 15
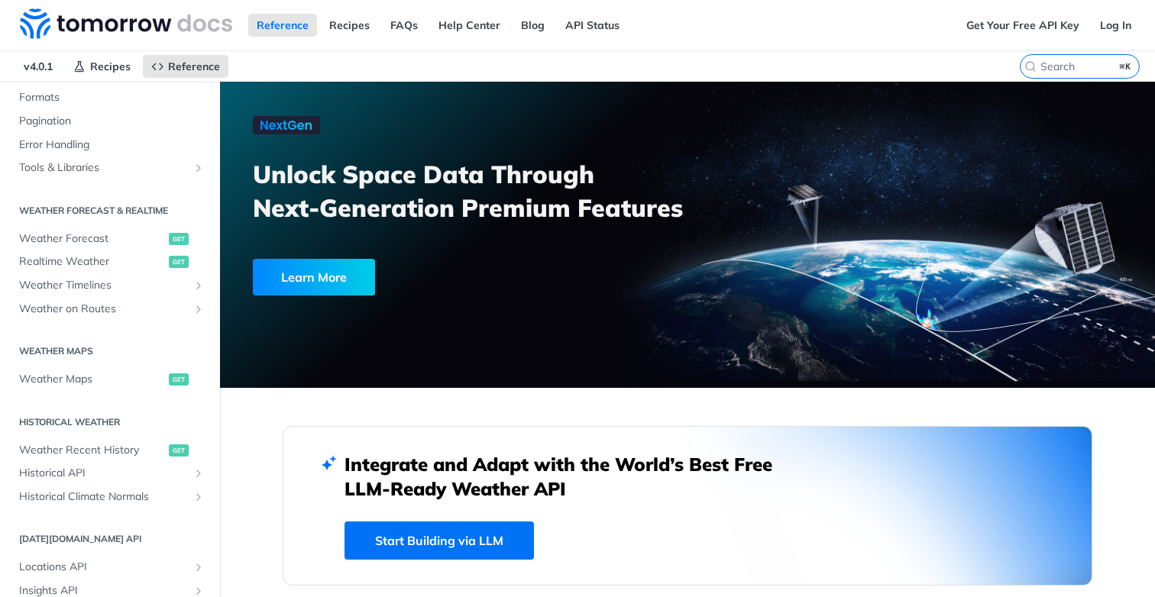
scroll to position [227, 0]
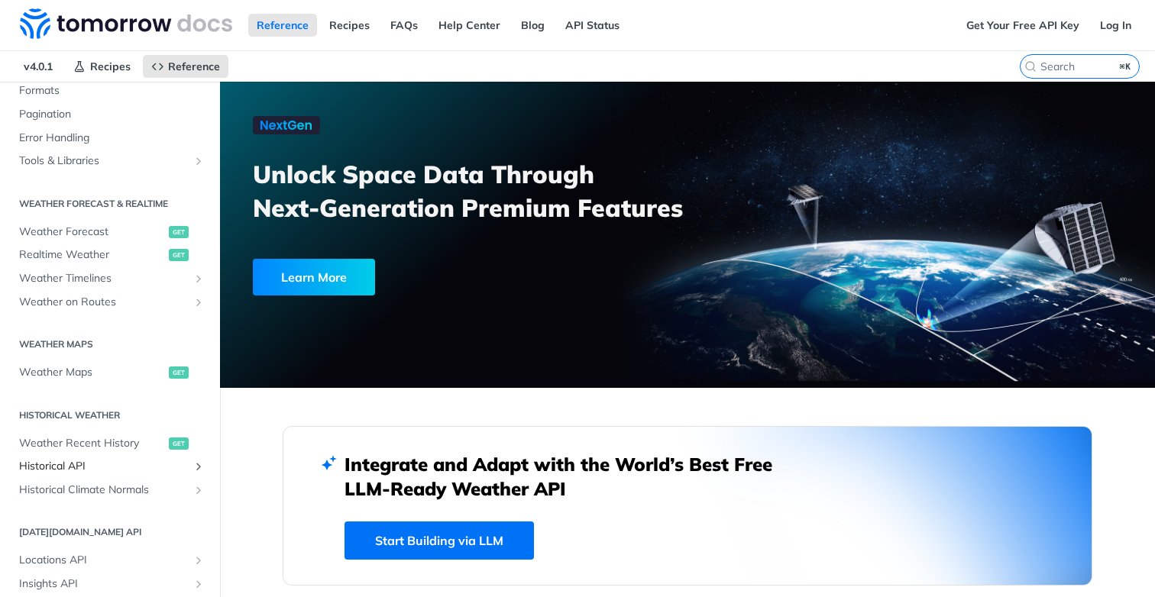
click at [81, 474] on span "Historical API" at bounding box center [104, 466] width 170 height 15
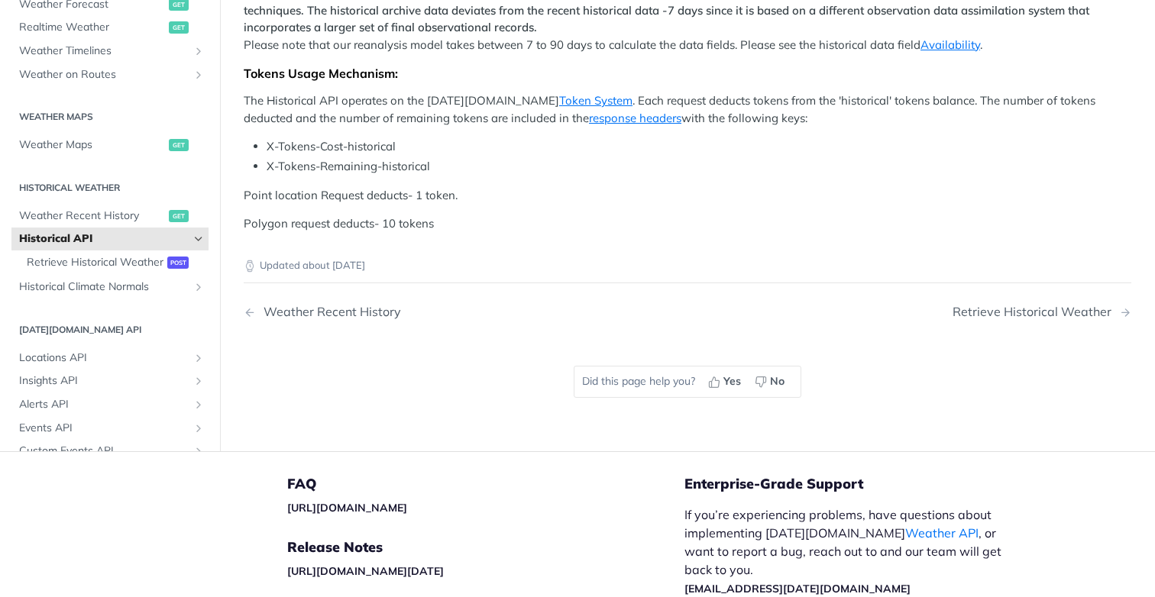
scroll to position [562, 0]
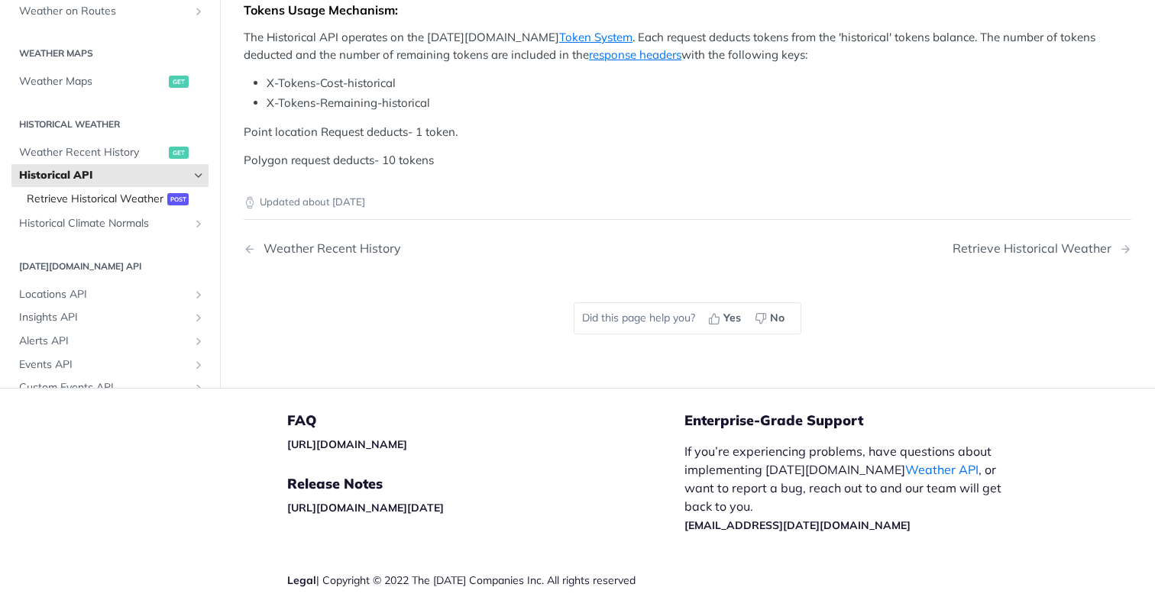
click at [127, 206] on span "Retrieve Historical Weather" at bounding box center [95, 198] width 137 height 15
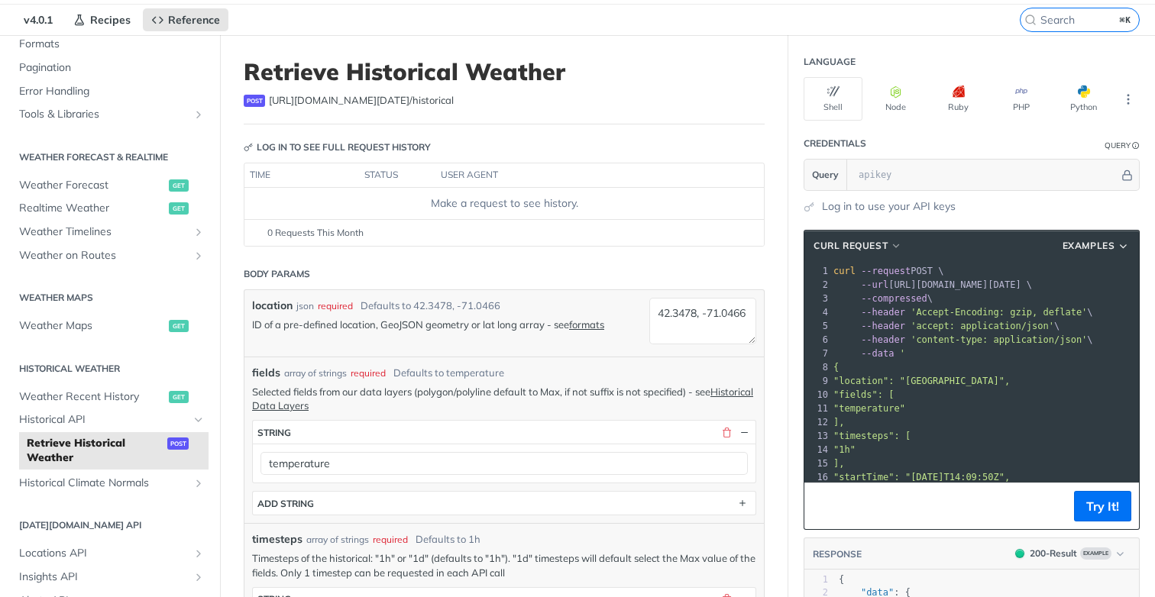
scroll to position [33, 0]
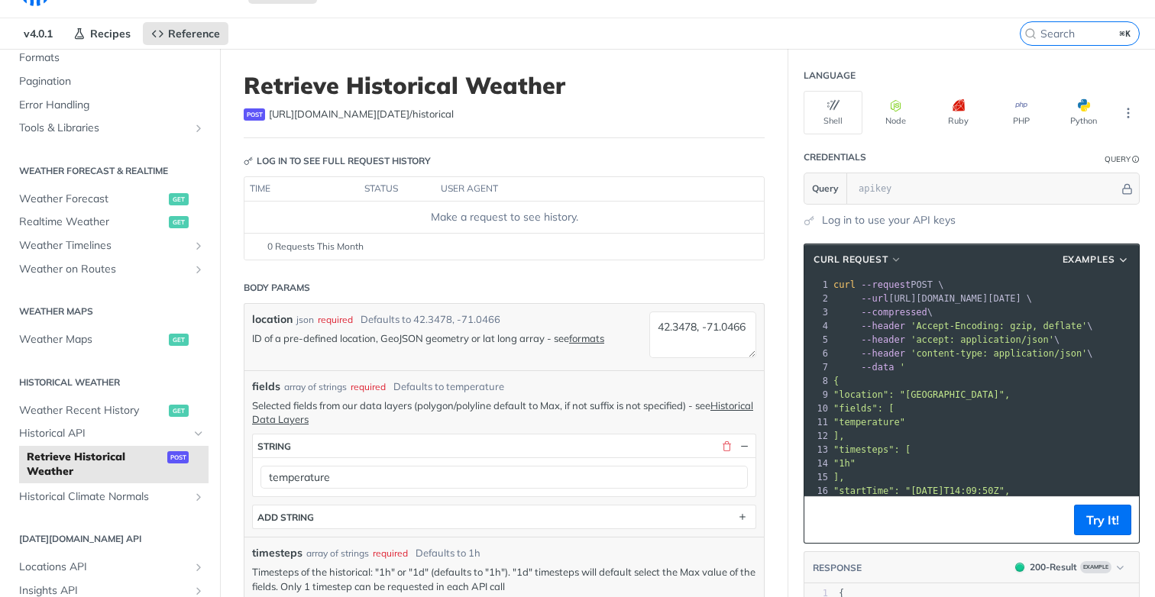
click at [268, 157] on div "Log in to see full request history" at bounding box center [337, 161] width 187 height 14
click at [254, 159] on div "Log in to see full request history" at bounding box center [337, 161] width 187 height 14
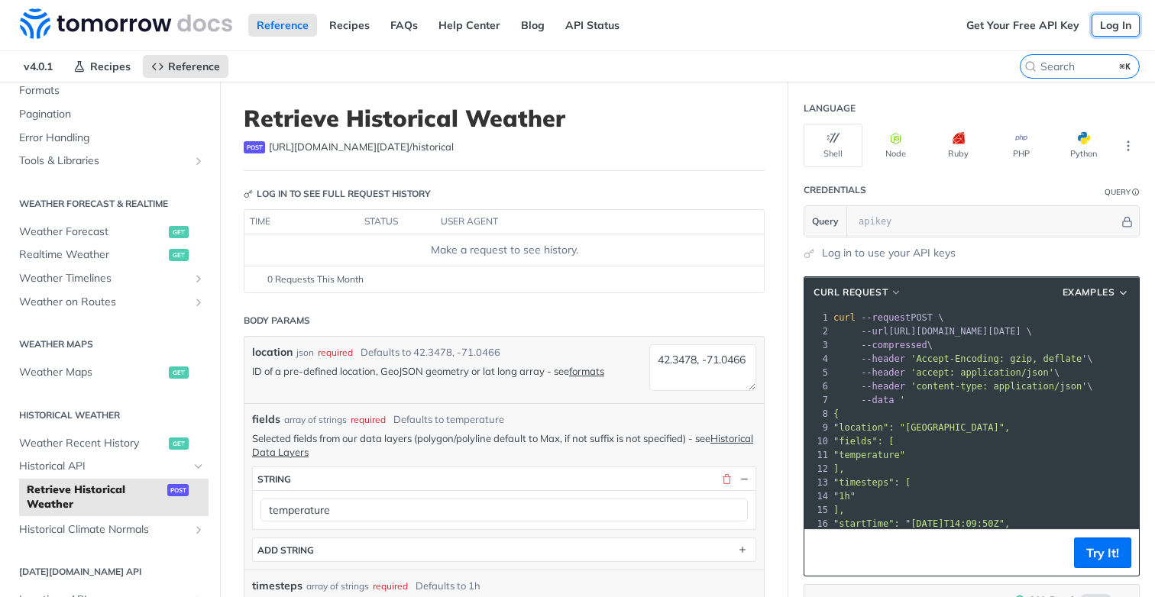
click at [1113, 23] on link "Log In" at bounding box center [1116, 25] width 48 height 23
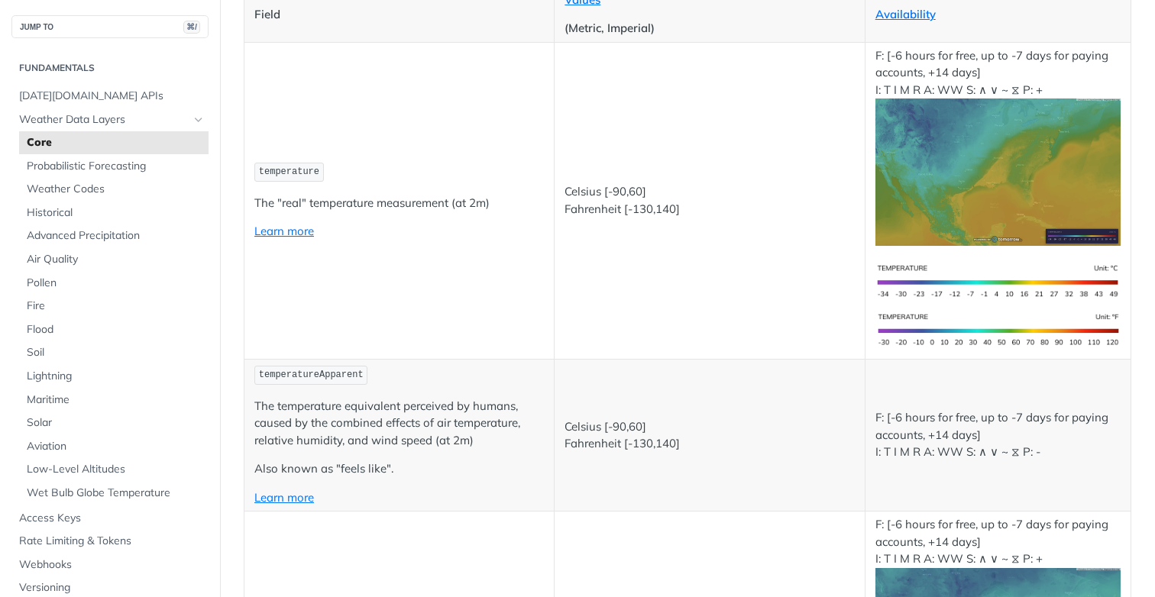
scroll to position [264, 0]
